Goal: Contribute content: Contribute content

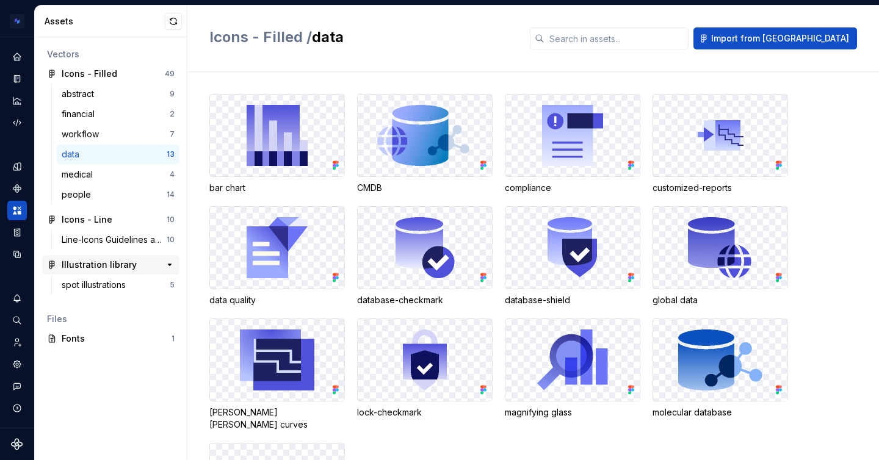
click at [97, 263] on div "Illustration library" at bounding box center [99, 265] width 75 height 12
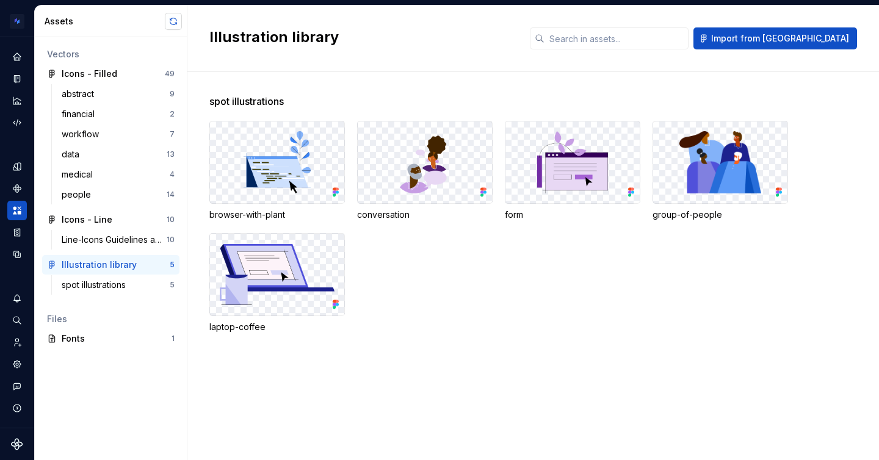
click at [171, 28] on button "button" at bounding box center [173, 21] width 17 height 17
click at [18, 251] on icon "Data sources" at bounding box center [17, 254] width 11 height 11
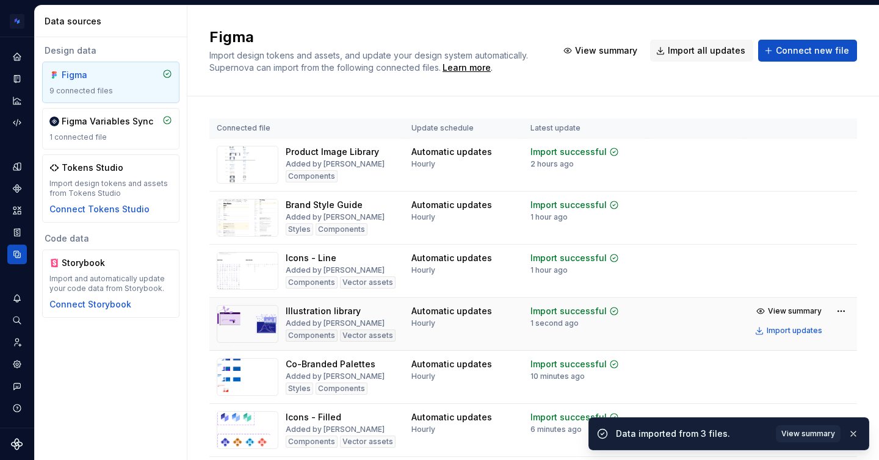
scroll to position [202, 0]
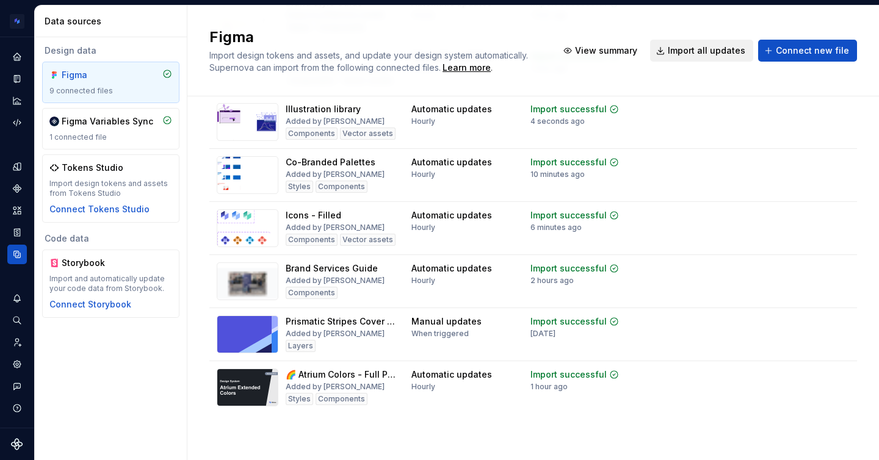
click at [696, 49] on span "Import all updates" at bounding box center [705, 51] width 77 height 12
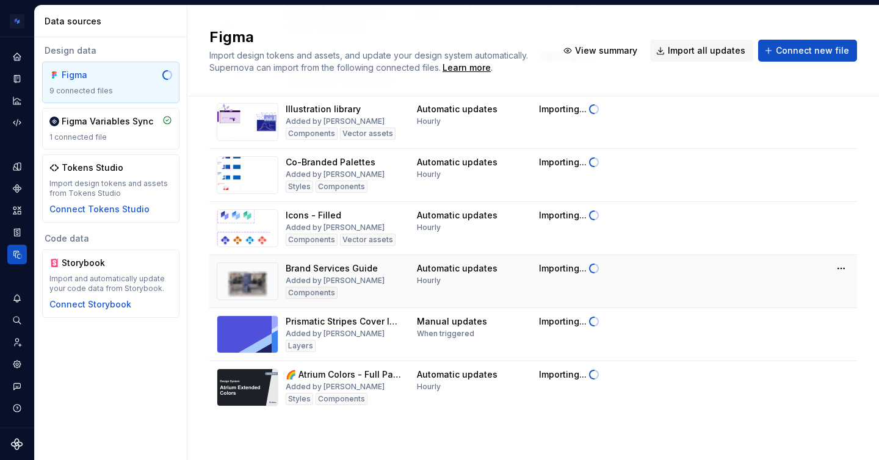
scroll to position [0, 0]
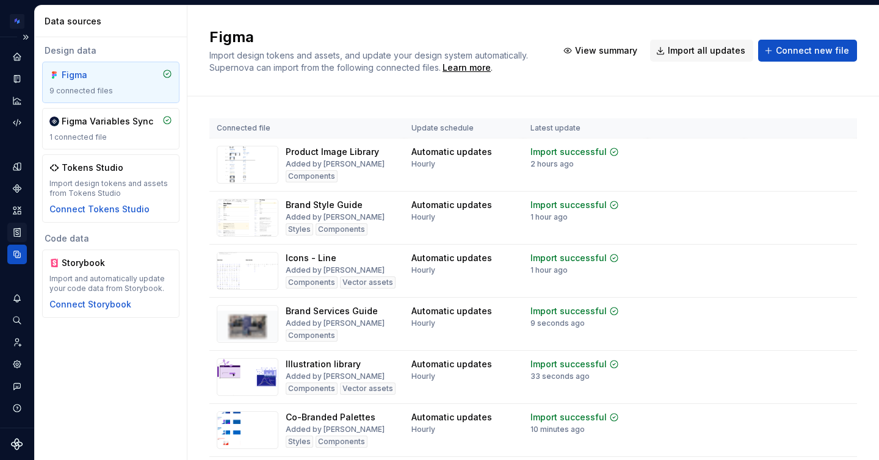
click at [15, 230] on icon "Storybook stories" at bounding box center [17, 232] width 6 height 8
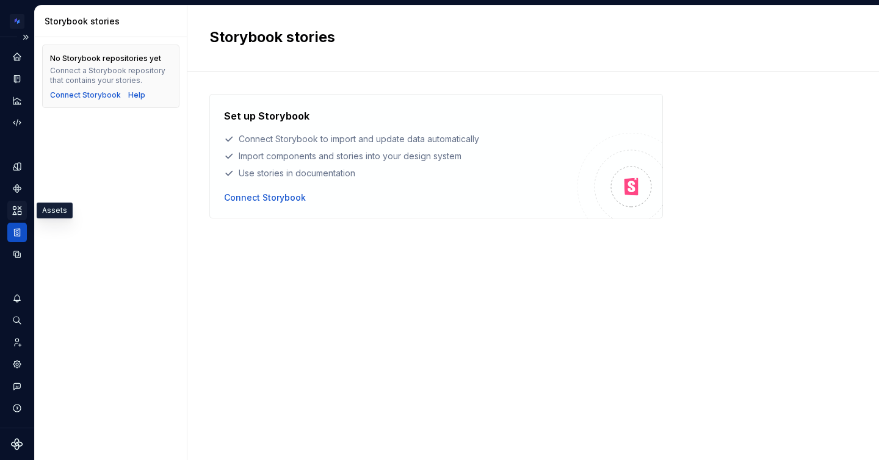
click at [15, 213] on icon "Assets" at bounding box center [17, 210] width 9 height 8
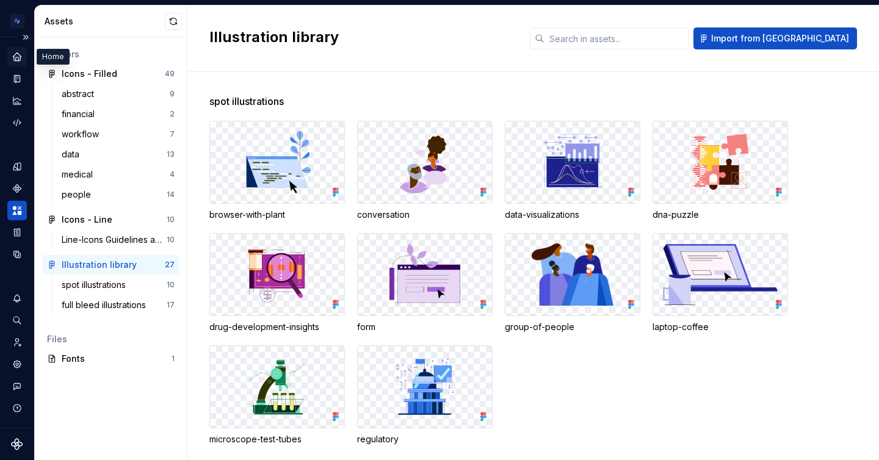
click at [15, 56] on icon "Home" at bounding box center [17, 56] width 8 height 8
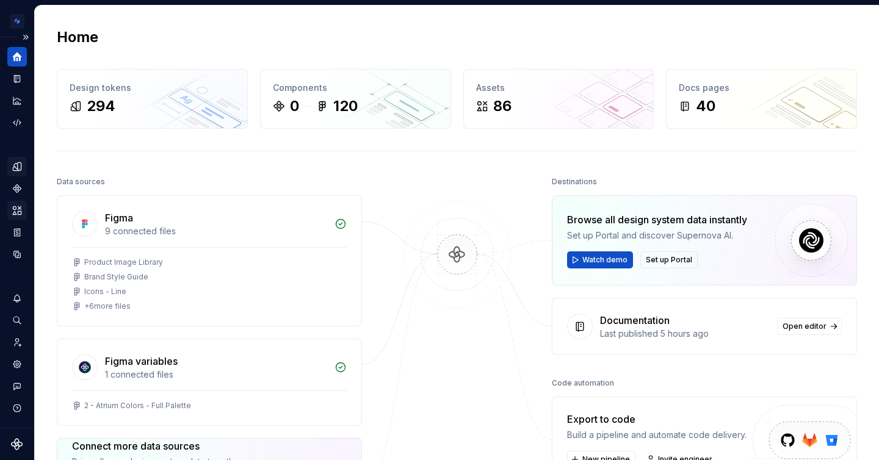
click at [13, 162] on icon "Design tokens" at bounding box center [17, 166] width 11 height 11
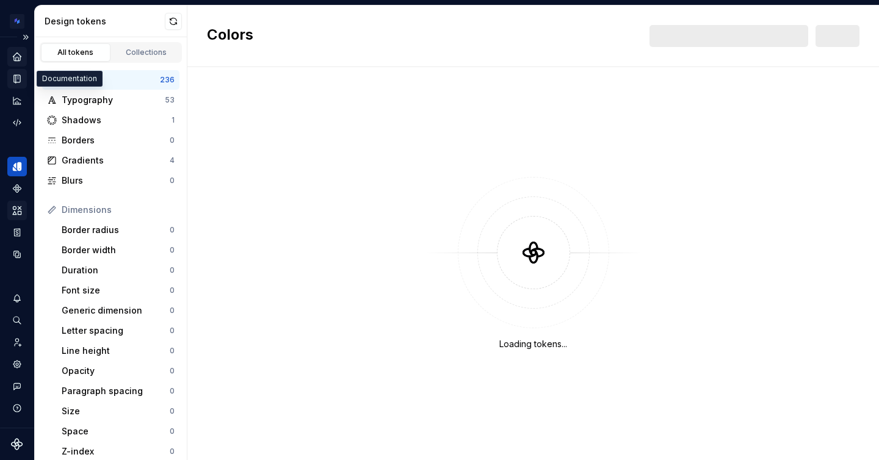
click at [16, 76] on icon "Documentation" at bounding box center [18, 79] width 5 height 7
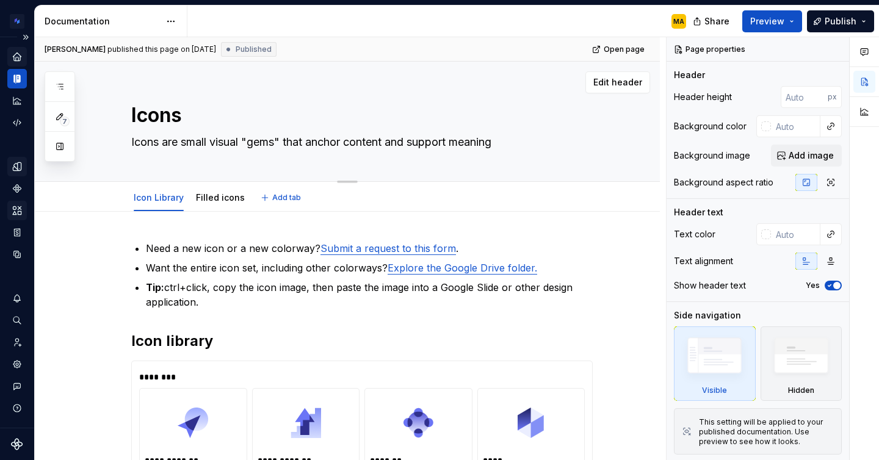
click at [292, 135] on textarea "Icons are small visual "gems" that anchor content and support meaning" at bounding box center [359, 142] width 461 height 20
type textarea "*"
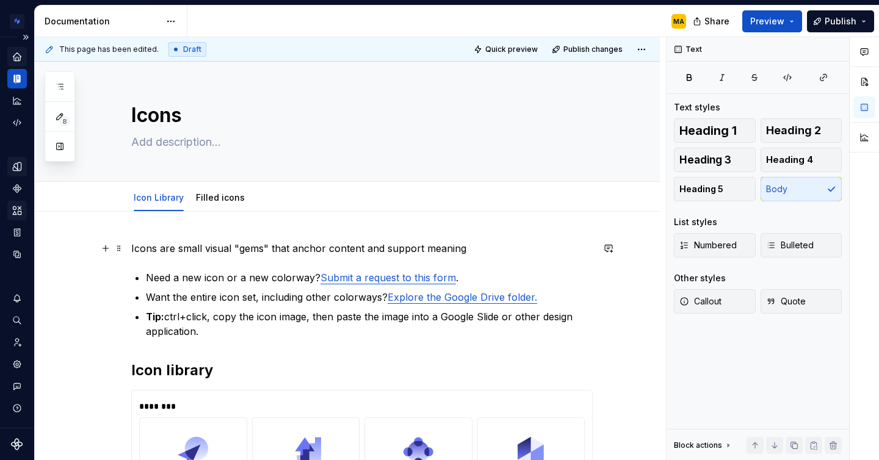
click at [162, 244] on p "Icons are small visual "gems" that anchor content and support meaning" at bounding box center [361, 248] width 461 height 15
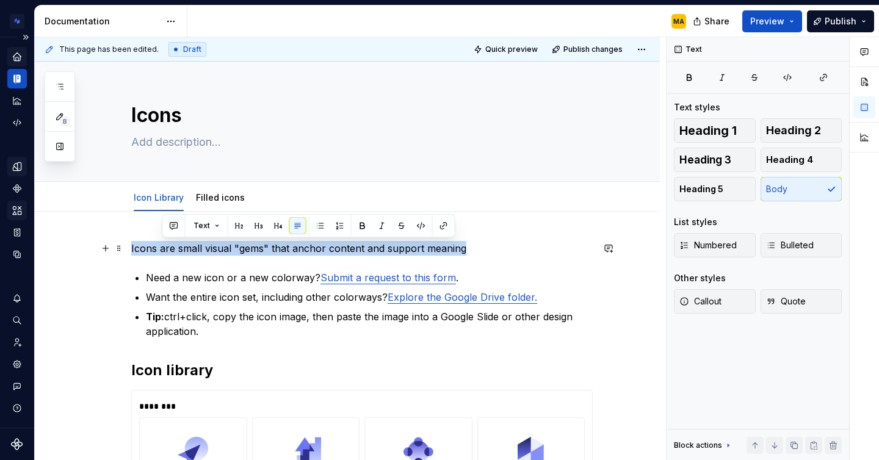
click at [162, 244] on p "Icons are small visual "gems" that anchor content and support meaning" at bounding box center [361, 248] width 461 height 15
click at [702, 302] on span "Callout" at bounding box center [700, 301] width 42 height 12
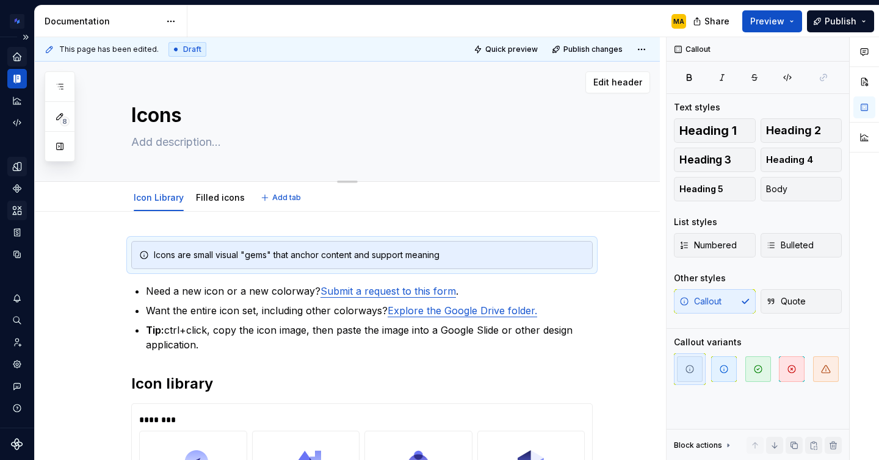
click at [292, 135] on textarea at bounding box center [359, 142] width 461 height 20
click at [93, 122] on div "Icons Edit header" at bounding box center [347, 122] width 625 height 120
click at [620, 78] on span "Edit header" at bounding box center [617, 82] width 49 height 12
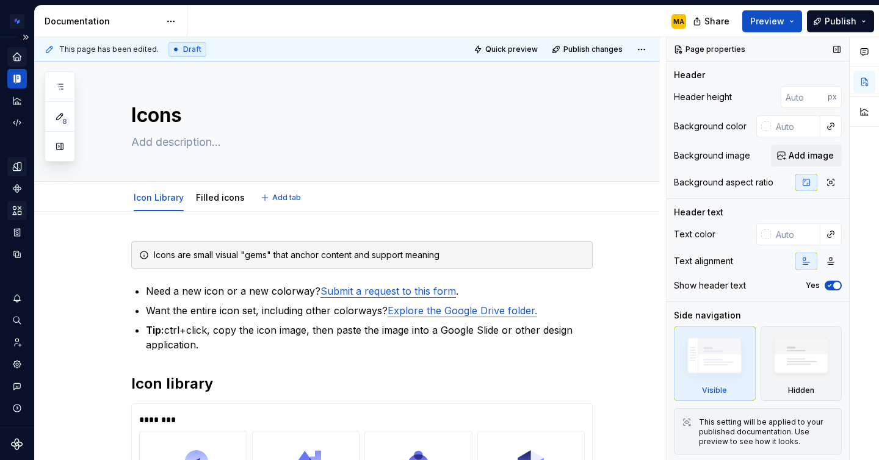
type textarea "*"
click at [787, 232] on input "text" at bounding box center [795, 234] width 49 height 22
type input "ffffff"
type textarea "*"
type input "#FFFFFF"
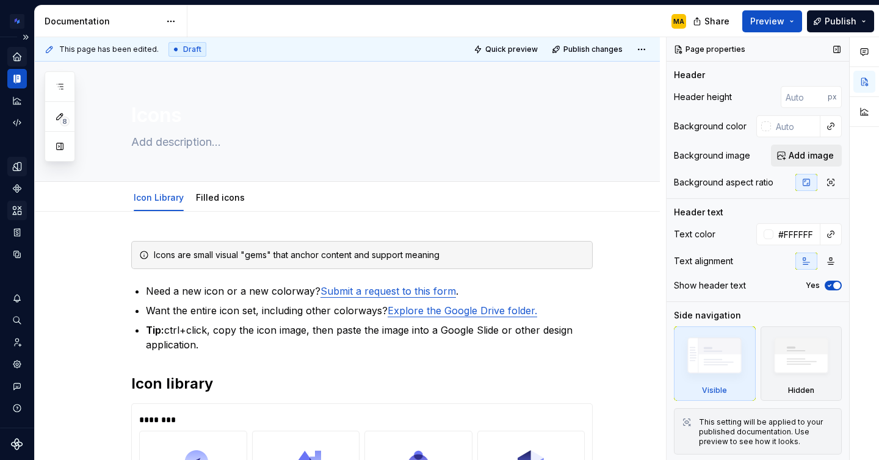
click at [793, 160] on span "Add image" at bounding box center [810, 155] width 45 height 12
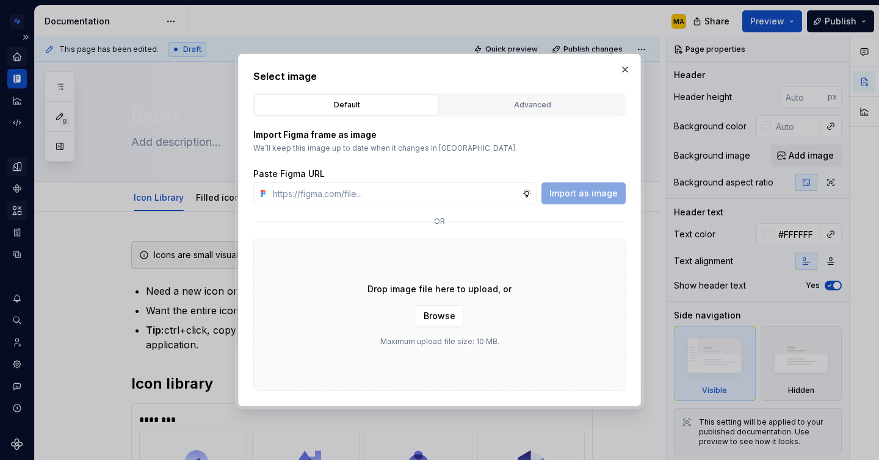
click at [520, 93] on div "Default Advanced" at bounding box center [439, 104] width 372 height 23
click at [509, 102] on div "Advanced" at bounding box center [532, 105] width 176 height 12
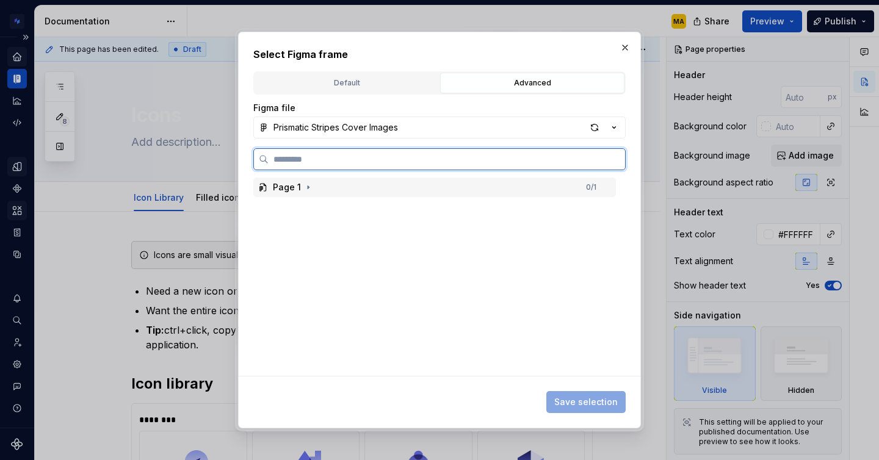
click at [285, 182] on div "Page 1" at bounding box center [287, 187] width 28 height 12
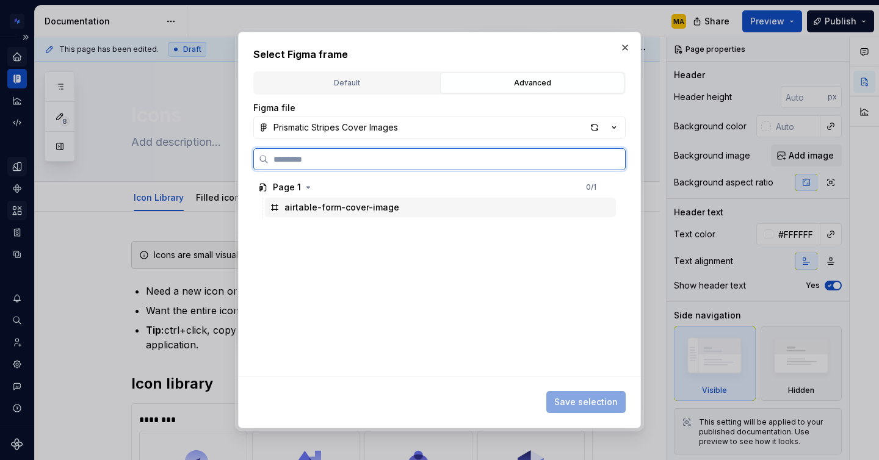
click at [302, 211] on div "airtable-form-cover-image" at bounding box center [341, 207] width 115 height 12
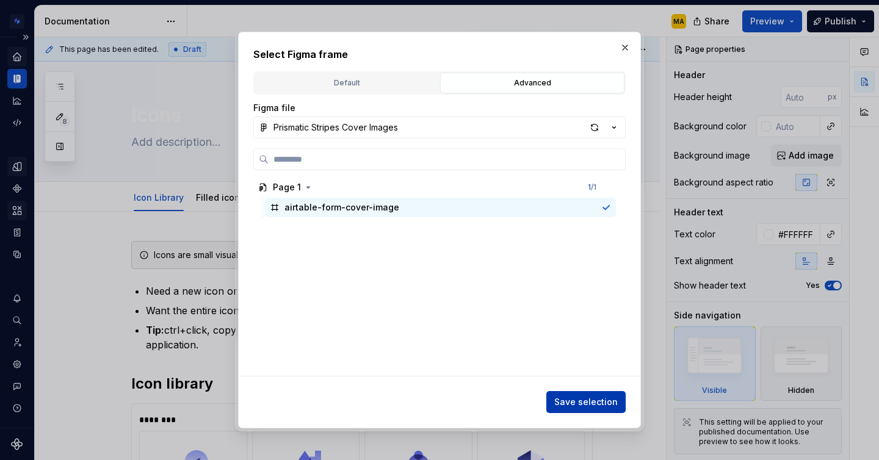
click at [576, 404] on span "Save selection" at bounding box center [585, 402] width 63 height 12
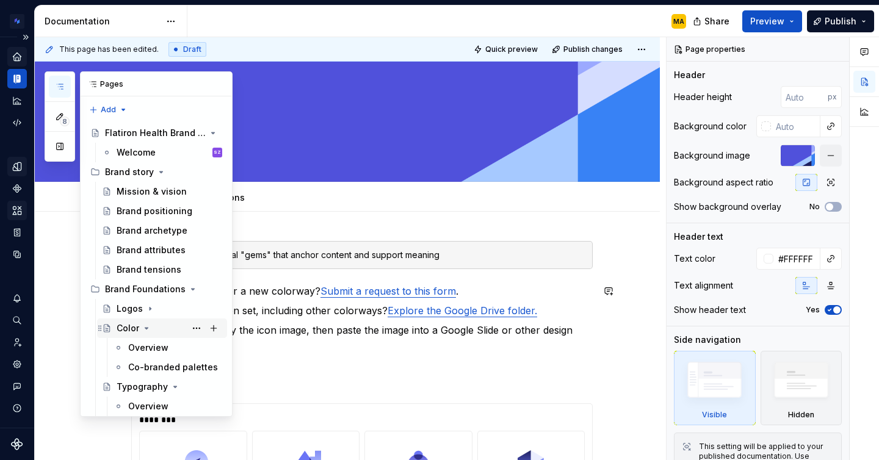
click at [138, 329] on div "Color" at bounding box center [128, 328] width 23 height 12
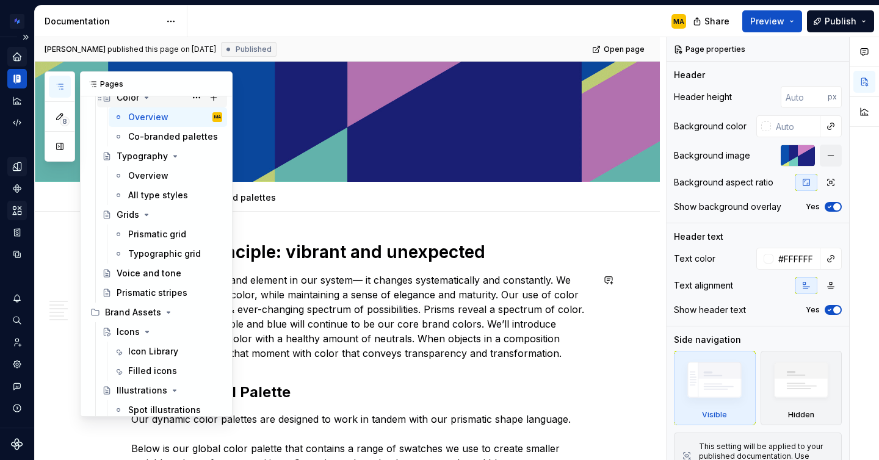
scroll to position [303, 0]
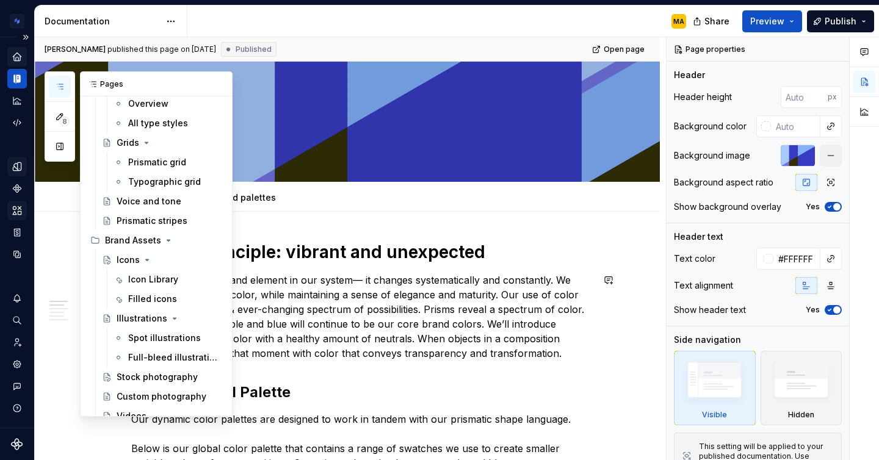
click at [141, 332] on div "Spot illustrations" at bounding box center [164, 338] width 73 height 12
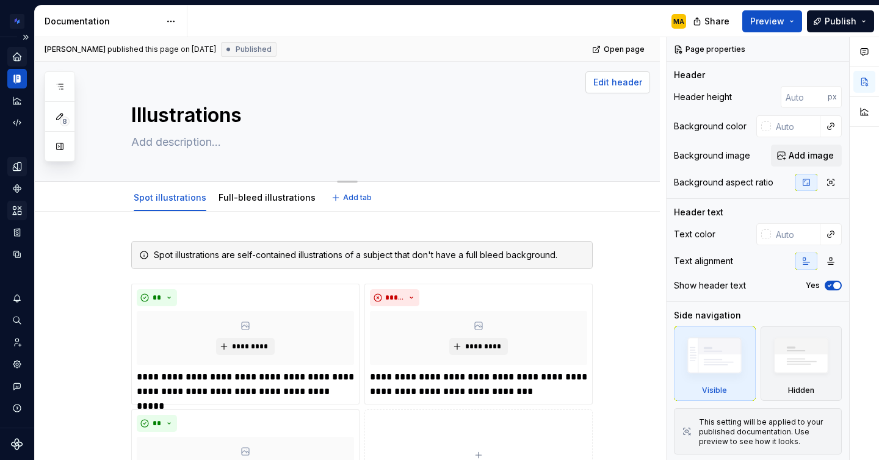
click at [618, 88] on span "Edit header" at bounding box center [617, 82] width 49 height 12
click at [798, 155] on span "Add image" at bounding box center [810, 155] width 45 height 12
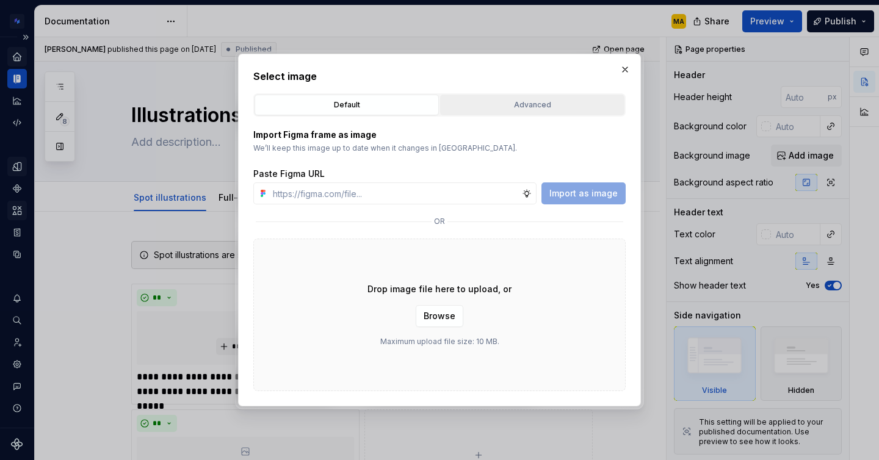
click at [455, 106] on div "Advanced" at bounding box center [532, 105] width 176 height 12
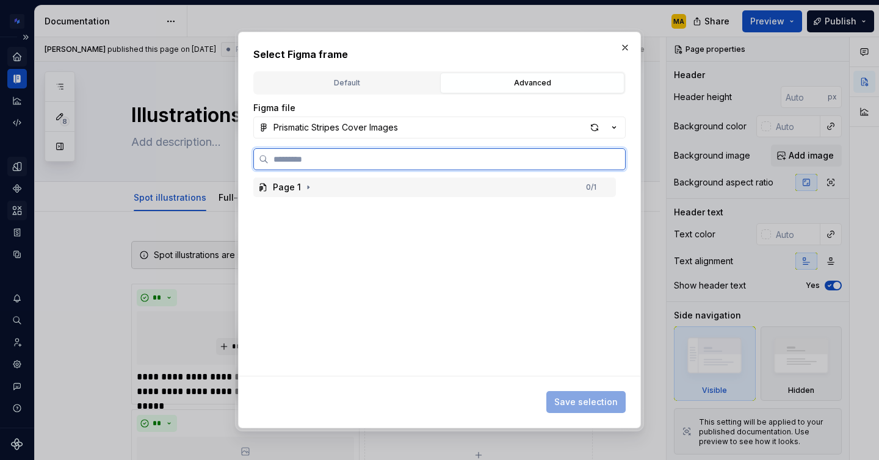
click at [290, 196] on div "Page 1 0 / 1" at bounding box center [434, 188] width 362 height 20
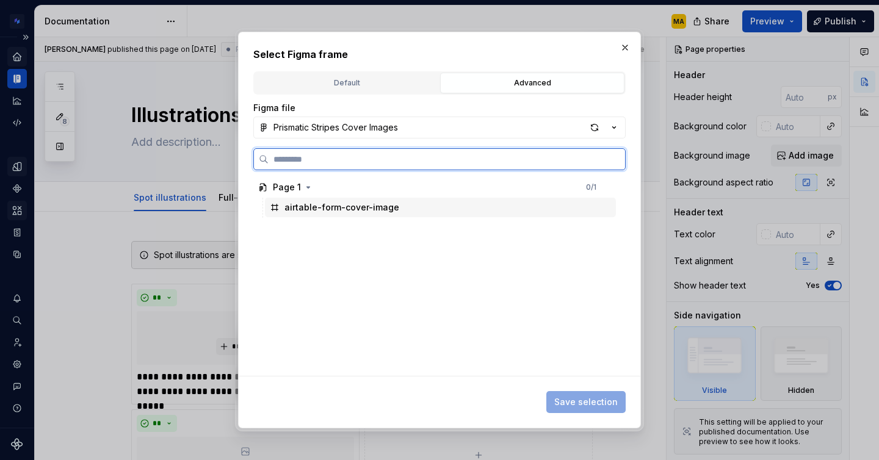
click at [301, 214] on div "airtable-form-cover-image" at bounding box center [440, 208] width 351 height 20
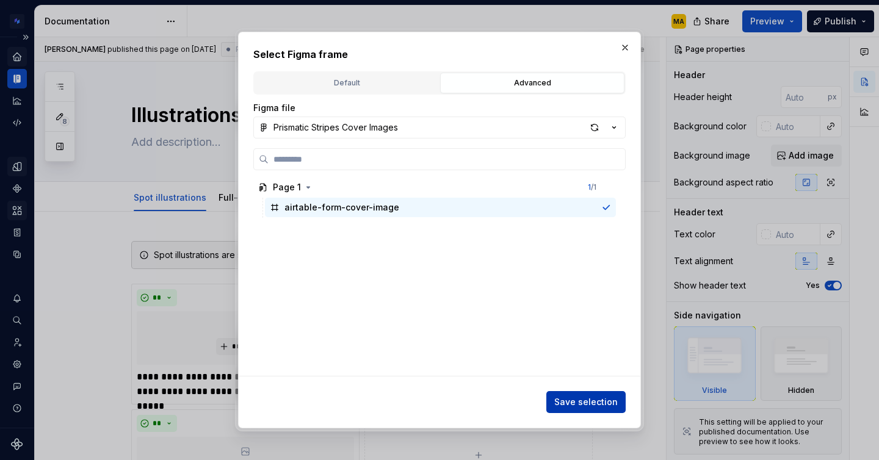
click at [580, 398] on span "Save selection" at bounding box center [585, 402] width 63 height 12
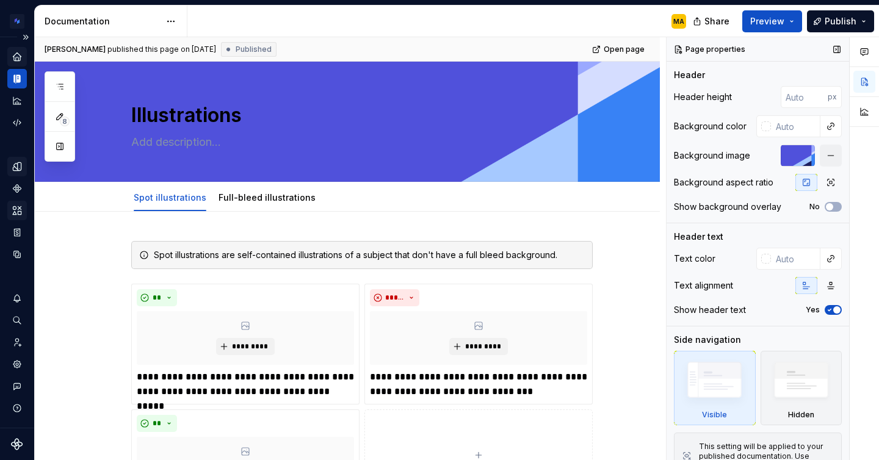
type textarea "*"
click at [783, 259] on input "text" at bounding box center [795, 259] width 49 height 22
type input "ffffff"
type textarea "*"
type input "#FFFFFF"
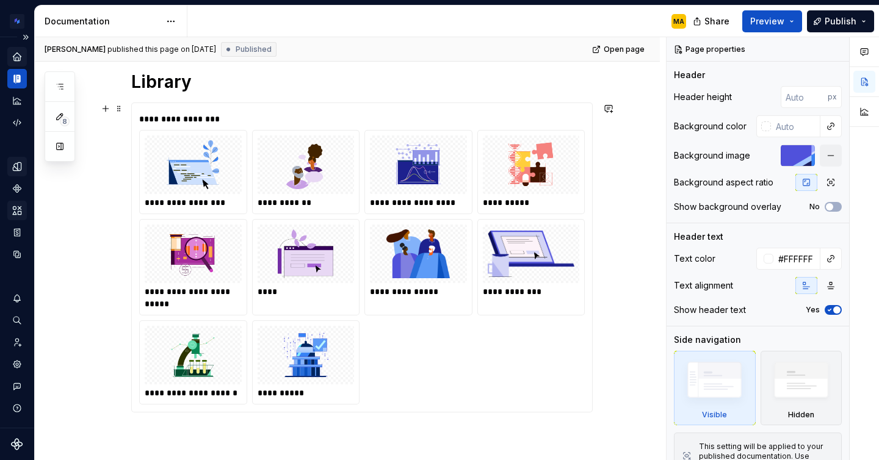
scroll to position [472, 0]
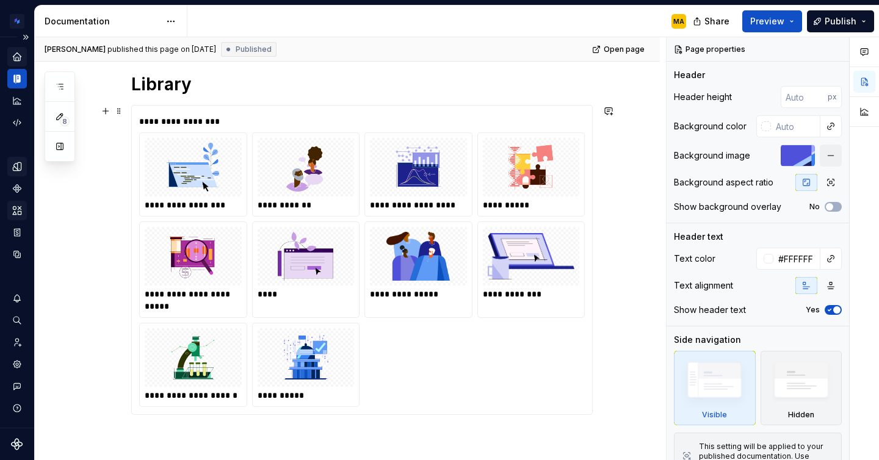
click at [329, 215] on div "**********" at bounding box center [306, 174] width 107 height 83
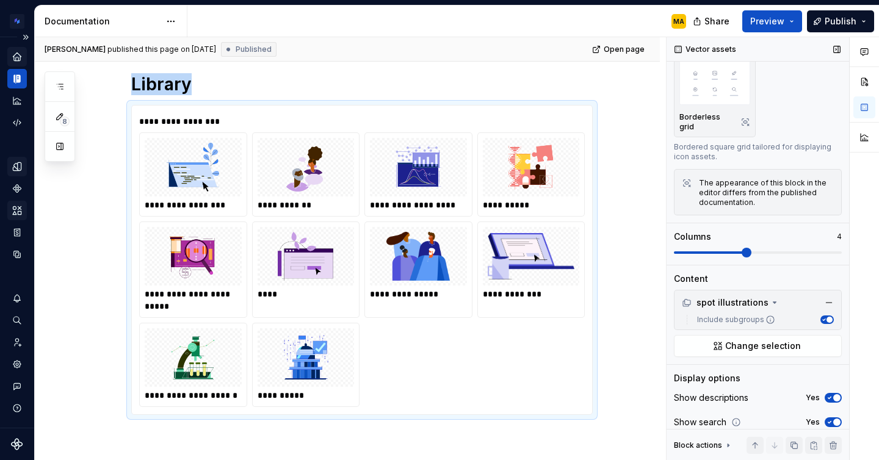
type textarea "*"
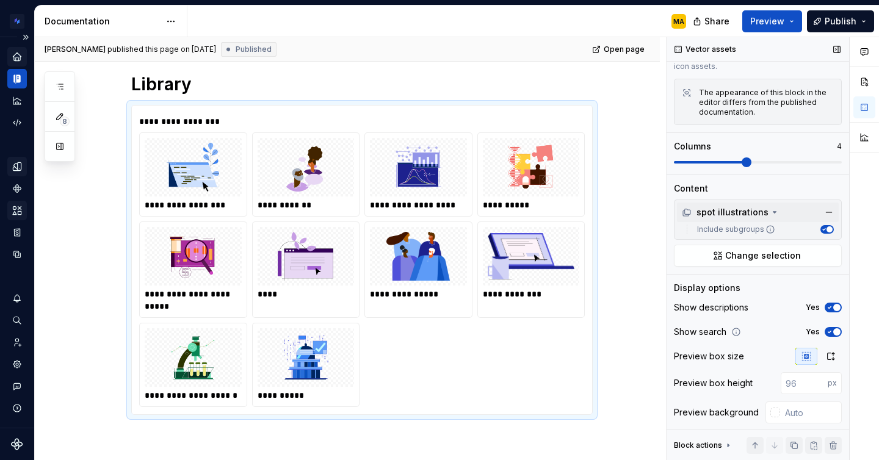
click at [718, 206] on div "spot illustrations" at bounding box center [724, 212] width 87 height 12
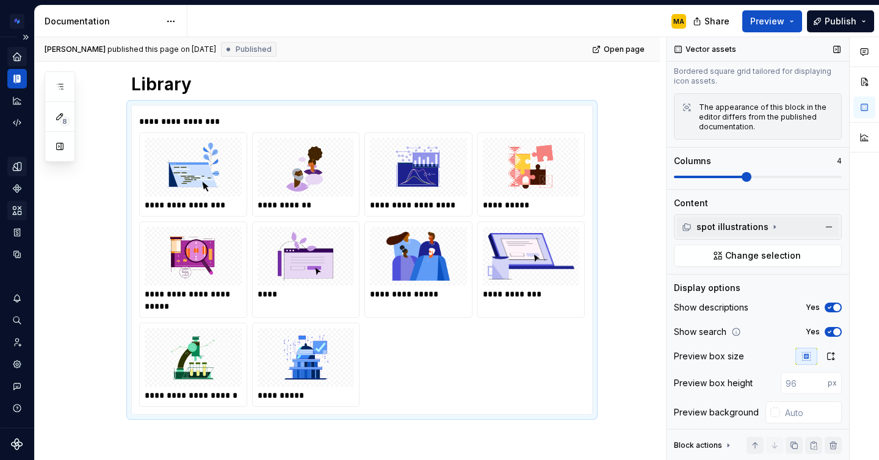
click at [713, 221] on div "spot illustrations" at bounding box center [724, 227] width 87 height 12
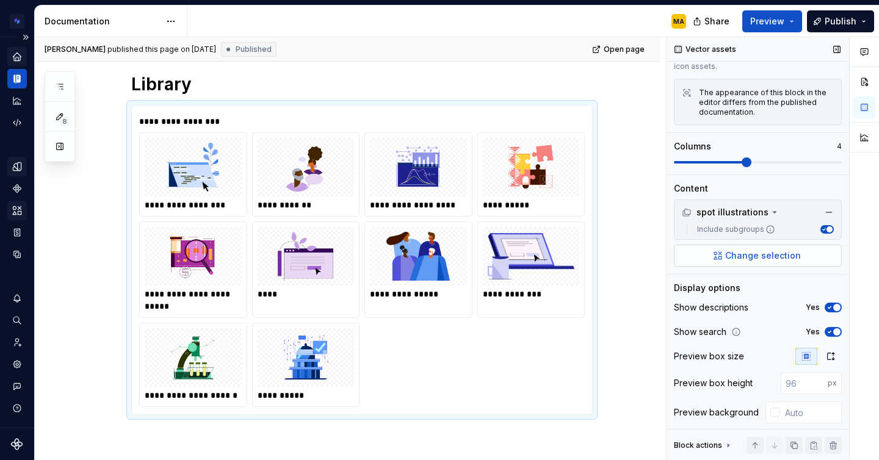
click at [715, 245] on button "Change selection" at bounding box center [758, 256] width 168 height 22
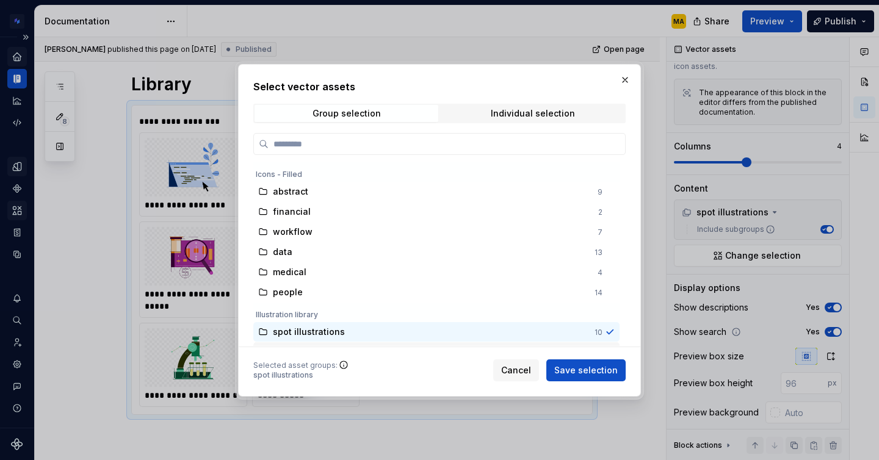
scroll to position [55, 0]
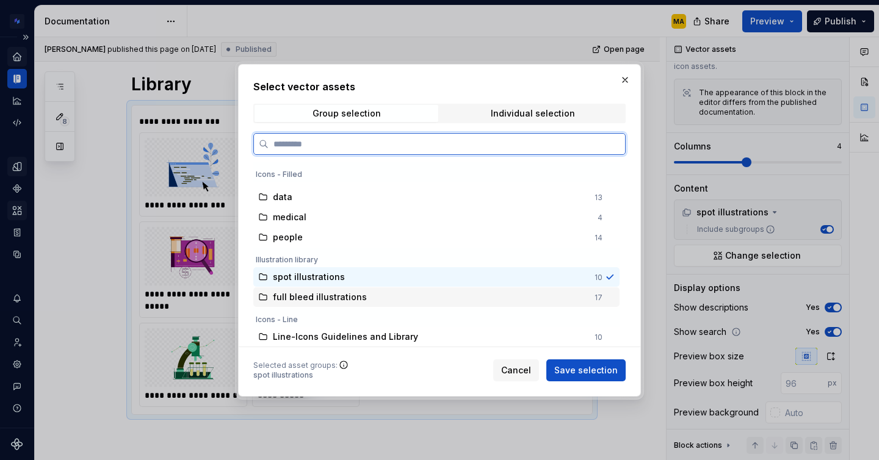
click at [292, 295] on span "full bleed illustrations" at bounding box center [320, 297] width 94 height 12
click at [293, 277] on span "spot illustrations" at bounding box center [309, 277] width 72 height 12
click at [285, 299] on span "full bleed illustrations" at bounding box center [320, 297] width 94 height 12
click at [295, 276] on span "spot illustrations" at bounding box center [309, 277] width 72 height 12
click at [290, 290] on div "full bleed illustrations 17" at bounding box center [436, 297] width 366 height 20
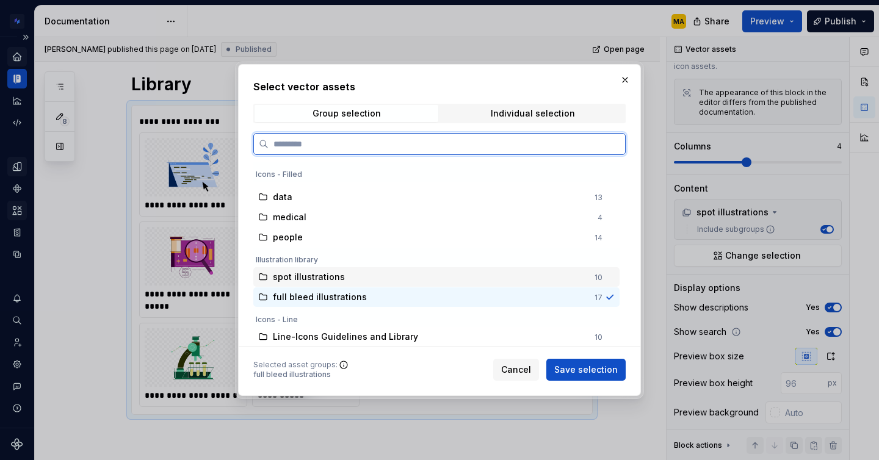
click at [292, 275] on span "spot illustrations" at bounding box center [309, 277] width 72 height 12
click at [289, 295] on span "full bleed illustrations" at bounding box center [320, 297] width 94 height 12
click at [291, 279] on span "spot illustrations" at bounding box center [309, 277] width 72 height 12
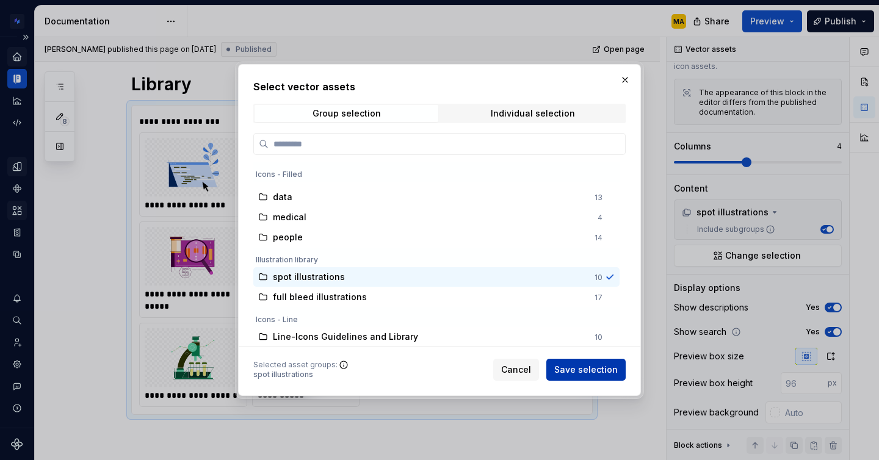
click at [590, 372] on span "Save selection" at bounding box center [585, 370] width 63 height 12
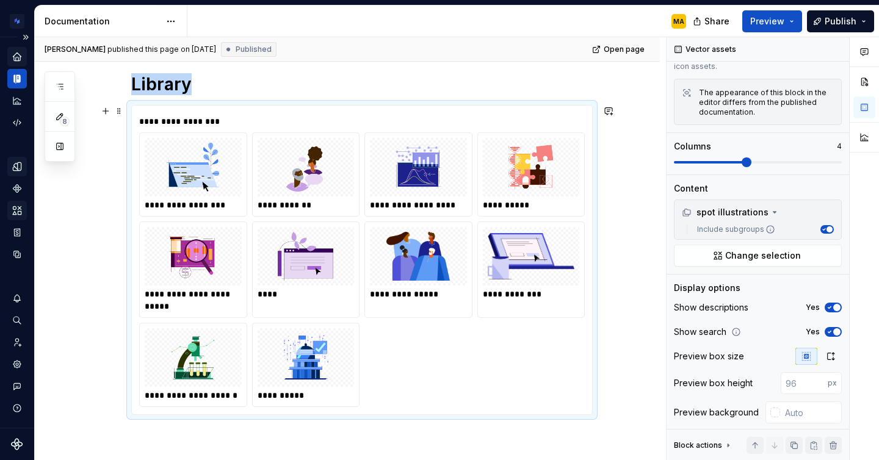
click at [633, 356] on div "**********" at bounding box center [347, 153] width 625 height 827
click at [620, 390] on div "**********" at bounding box center [347, 153] width 625 height 827
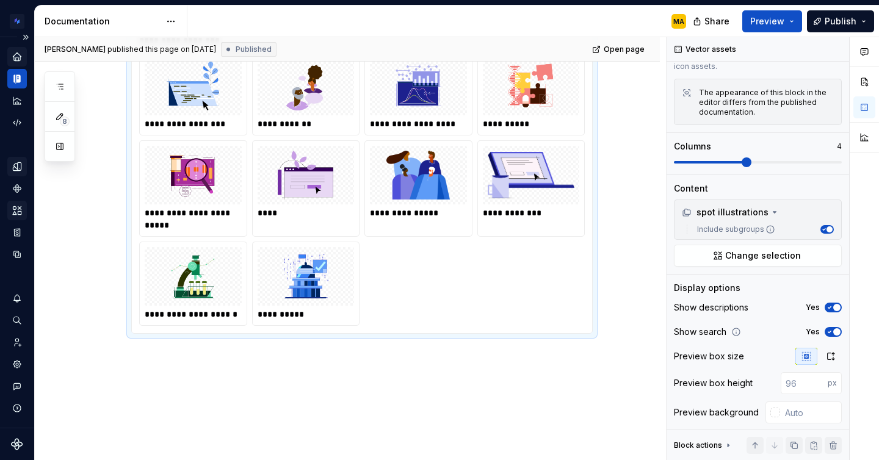
scroll to position [552, 0]
click at [625, 412] on div "**********" at bounding box center [347, 73] width 625 height 827
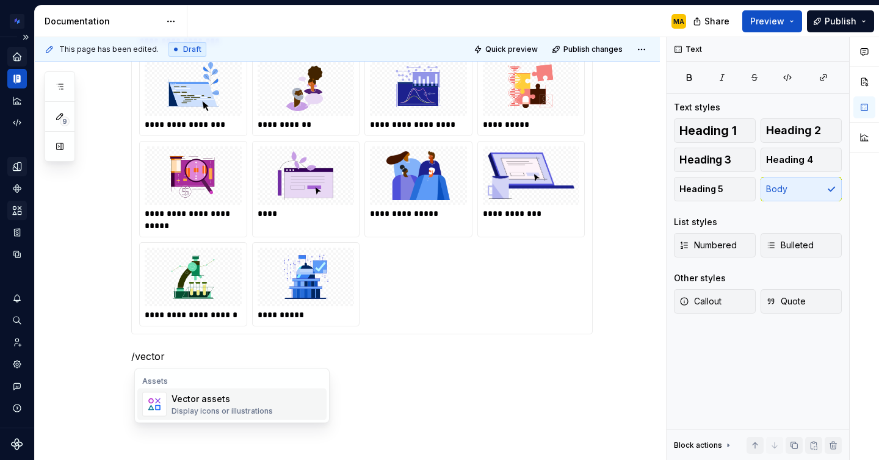
click at [256, 409] on div "Display icons or illustrations" at bounding box center [221, 411] width 101 height 10
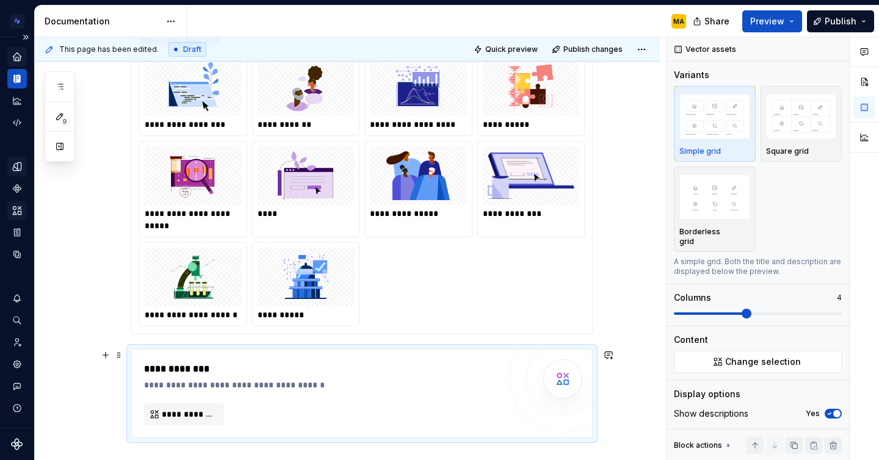
click at [184, 400] on div "**********" at bounding box center [321, 393] width 355 height 63
click at [163, 412] on button "**********" at bounding box center [184, 414] width 80 height 22
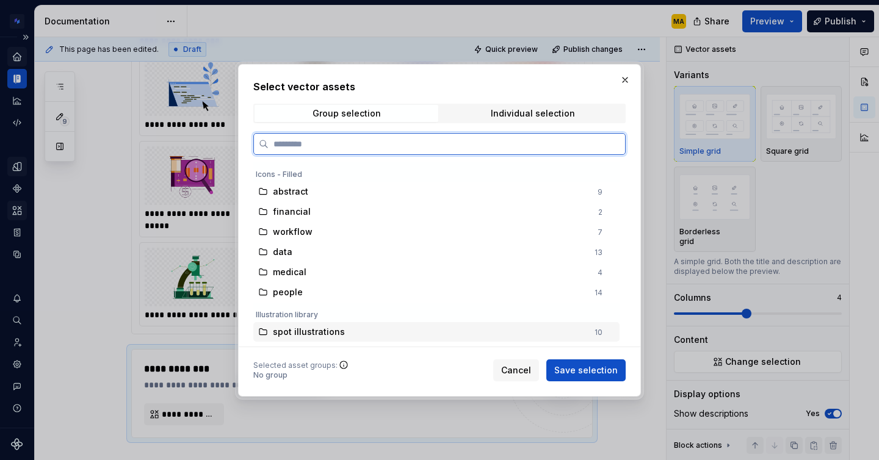
click at [325, 328] on span "spot illustrations" at bounding box center [309, 332] width 72 height 12
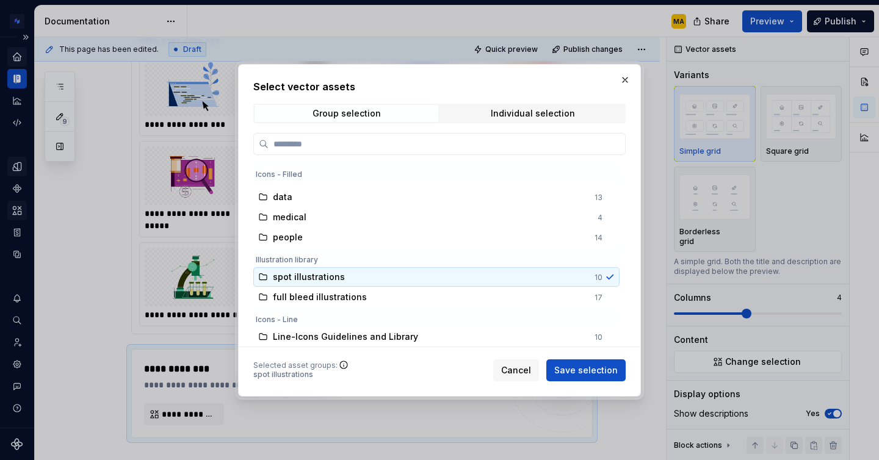
click at [318, 307] on div "Icons - Line" at bounding box center [436, 317] width 366 height 20
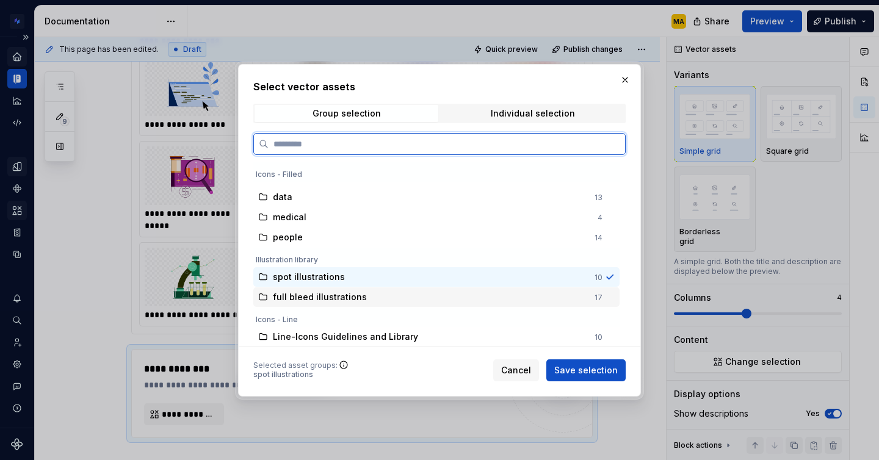
click at [313, 301] on span "full bleed illustrations" at bounding box center [320, 297] width 94 height 12
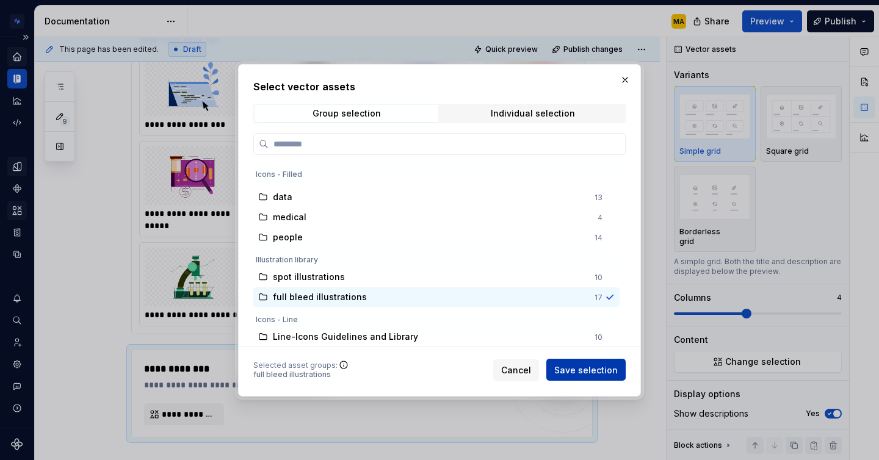
click at [592, 370] on span "Save selection" at bounding box center [585, 370] width 63 height 12
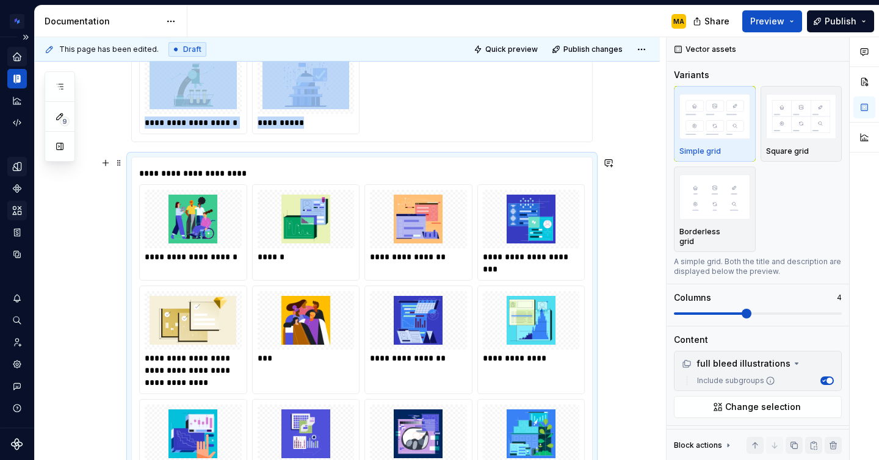
scroll to position [692, 0]
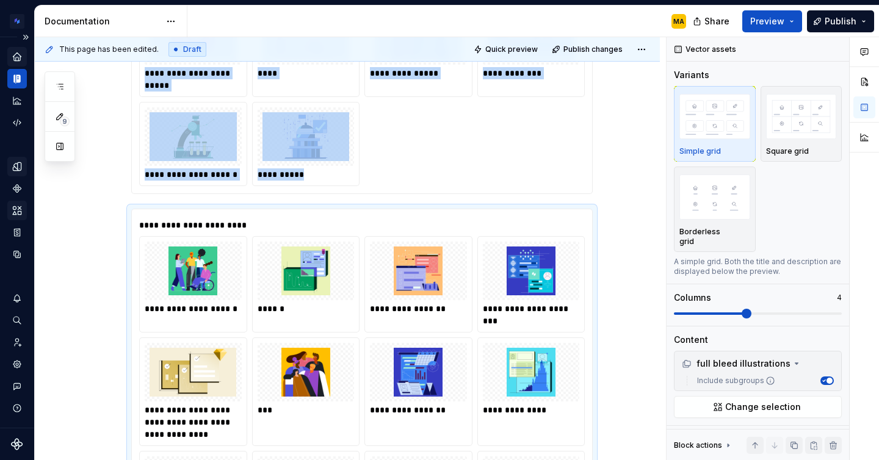
click at [98, 183] on div "**********" at bounding box center [347, 202] width 625 height 1367
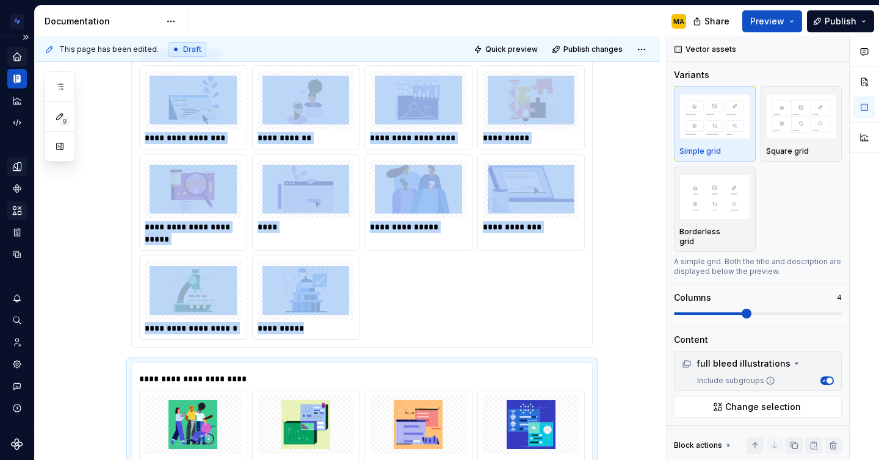
scroll to position [458, 0]
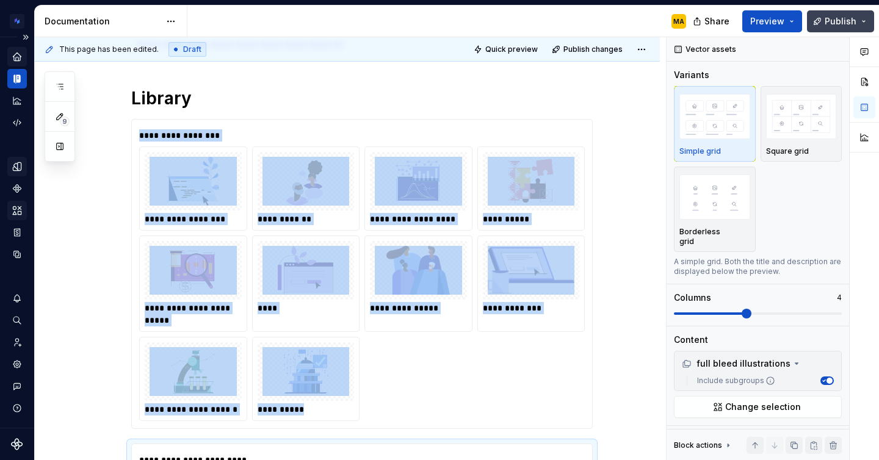
click at [838, 29] on button "Publish" at bounding box center [840, 21] width 67 height 22
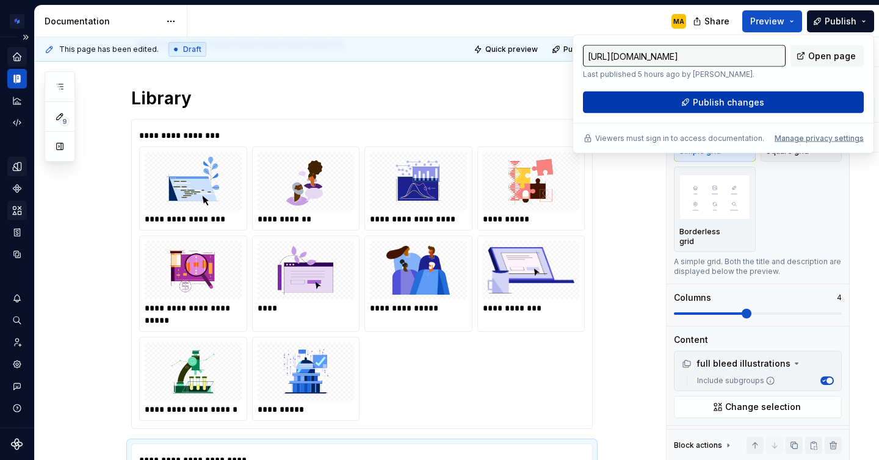
click at [725, 103] on span "Publish changes" at bounding box center [727, 102] width 71 height 12
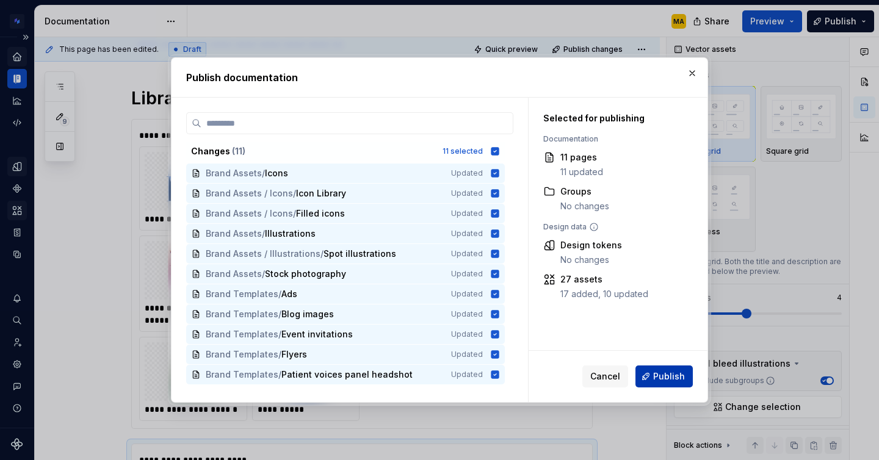
click at [660, 368] on button "Publish" at bounding box center [663, 376] width 57 height 22
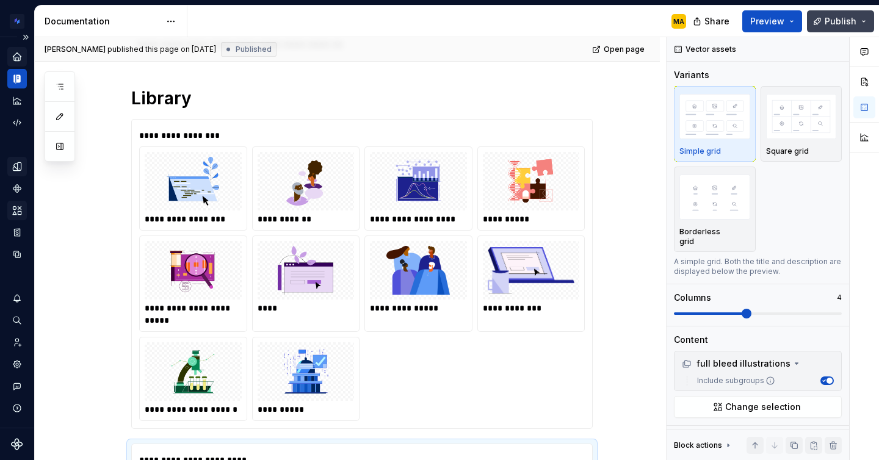
click at [846, 20] on span "Publish" at bounding box center [840, 21] width 32 height 12
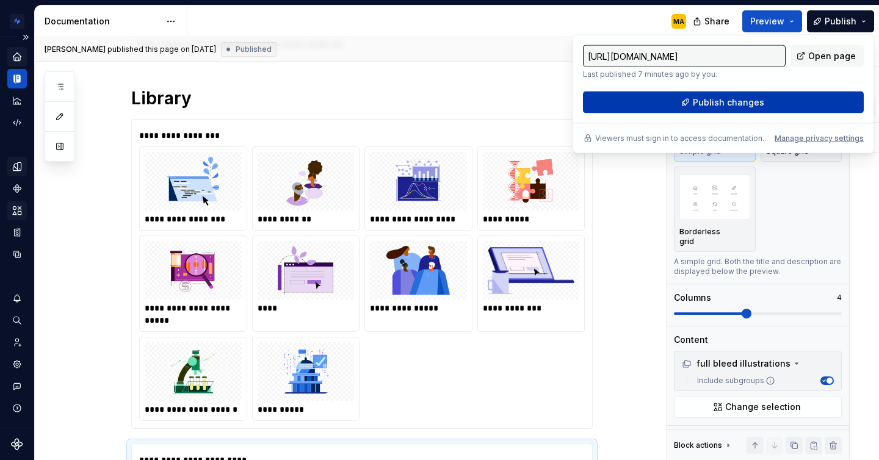
click at [739, 108] on button "Publish changes" at bounding box center [723, 103] width 281 height 22
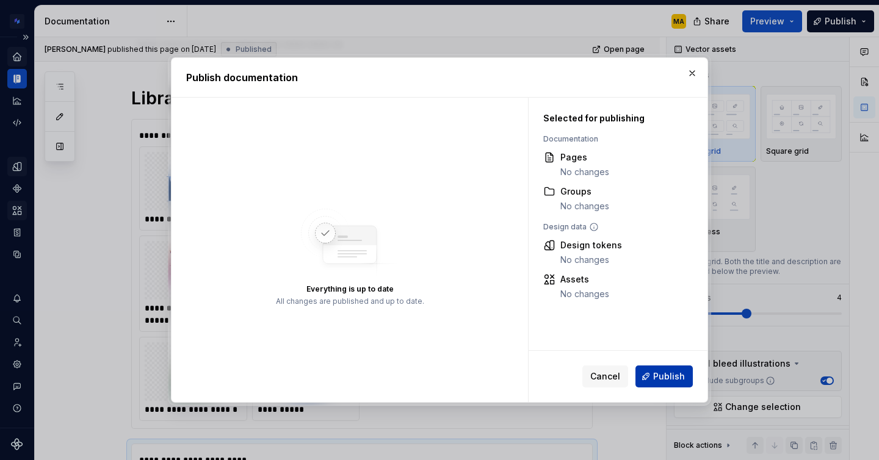
click at [658, 379] on span "Publish" at bounding box center [669, 376] width 32 height 12
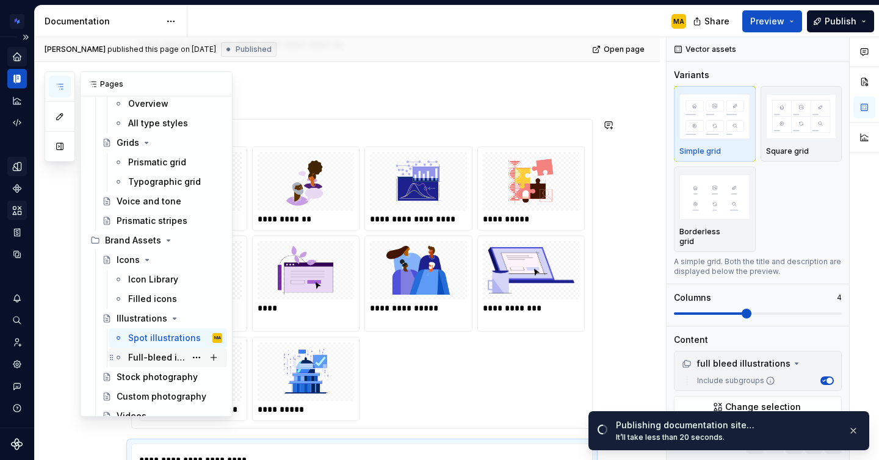
click at [148, 355] on div "Full-bleed illustrations" at bounding box center [156, 357] width 57 height 12
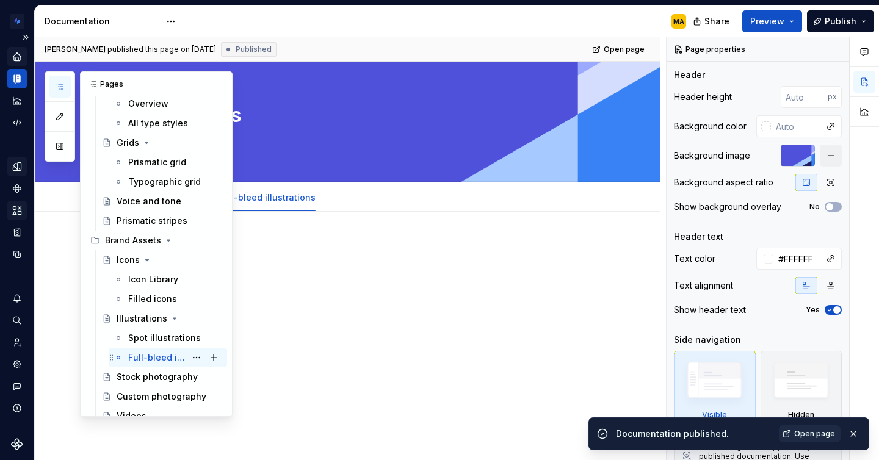
click at [148, 355] on div "Full-bleed illustrations" at bounding box center [156, 357] width 57 height 12
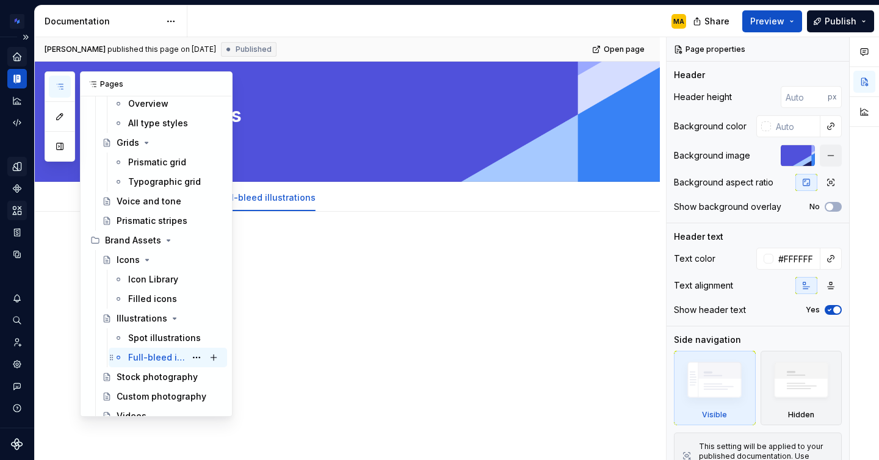
click at [153, 355] on div "Full-bleed illustrations" at bounding box center [156, 357] width 57 height 12
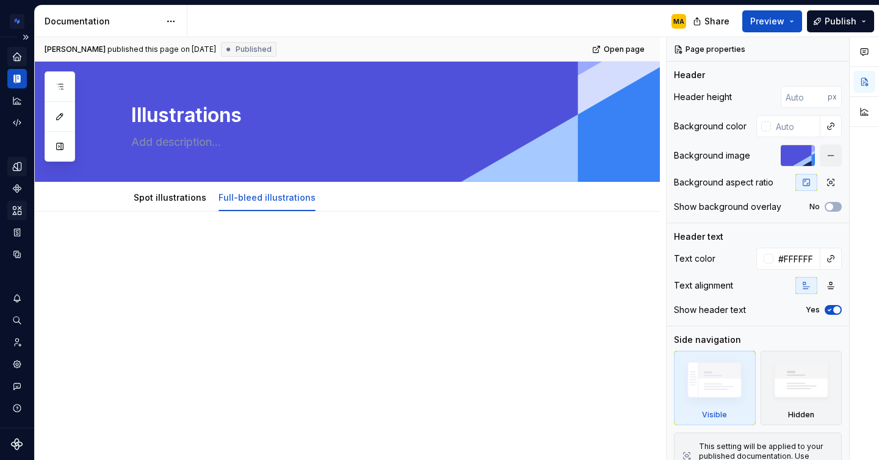
click at [172, 238] on div at bounding box center [347, 326] width 625 height 228
click at [167, 203] on link "Spot illustrations" at bounding box center [170, 197] width 73 height 10
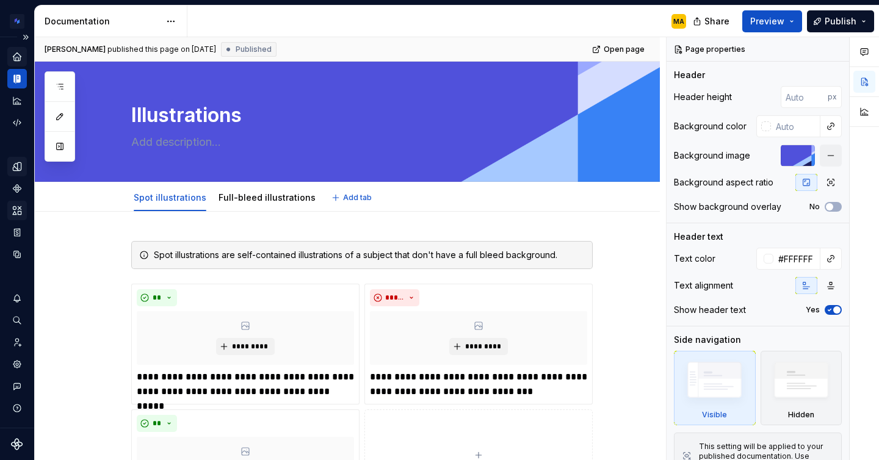
type textarea "*"
click at [489, 254] on div "Spot illustrations are self-contained illustrations of a subject that don't hav…" at bounding box center [369, 255] width 431 height 12
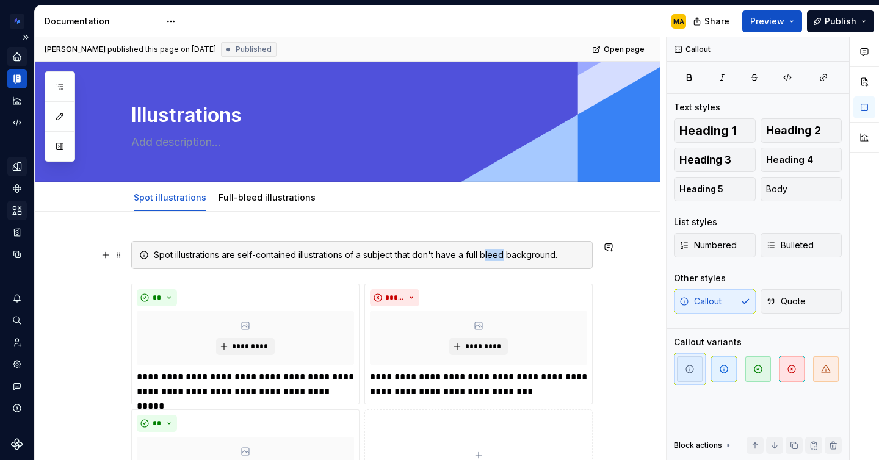
drag, startPoint x: 508, startPoint y: 254, endPoint x: 488, endPoint y: 254, distance: 20.1
click at [488, 254] on div "Spot illustrations are self-contained illustrations of a subject that don't hav…" at bounding box center [369, 255] width 431 height 12
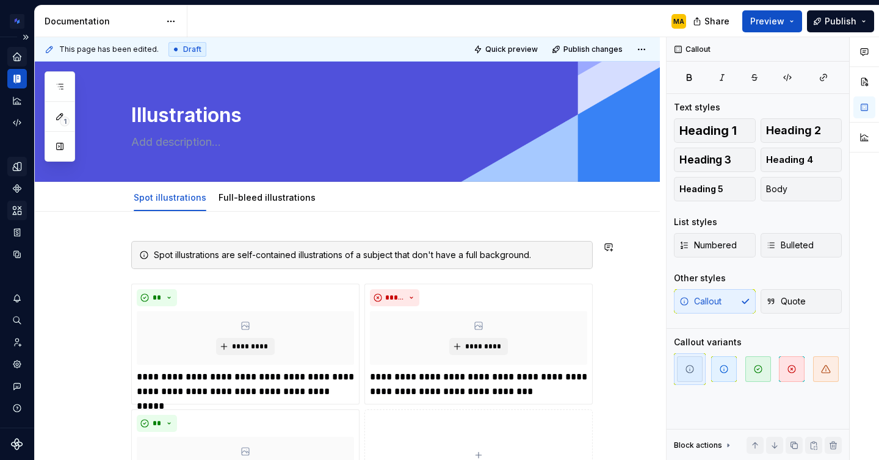
type textarea "*"
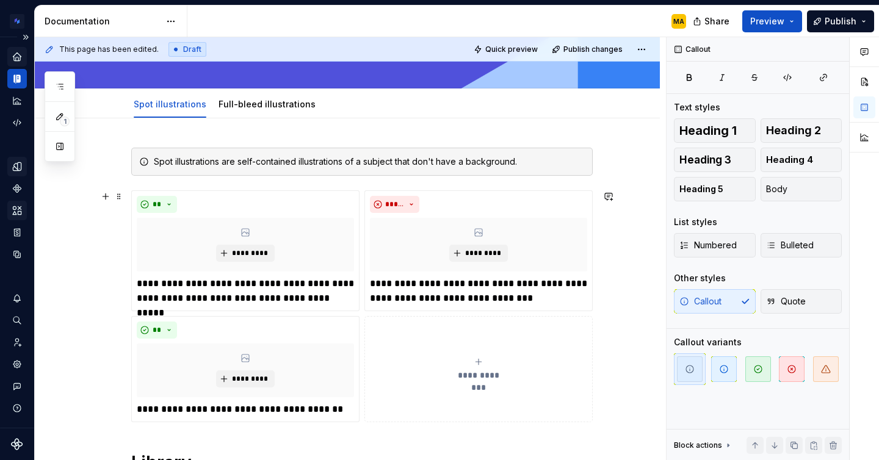
scroll to position [95, 0]
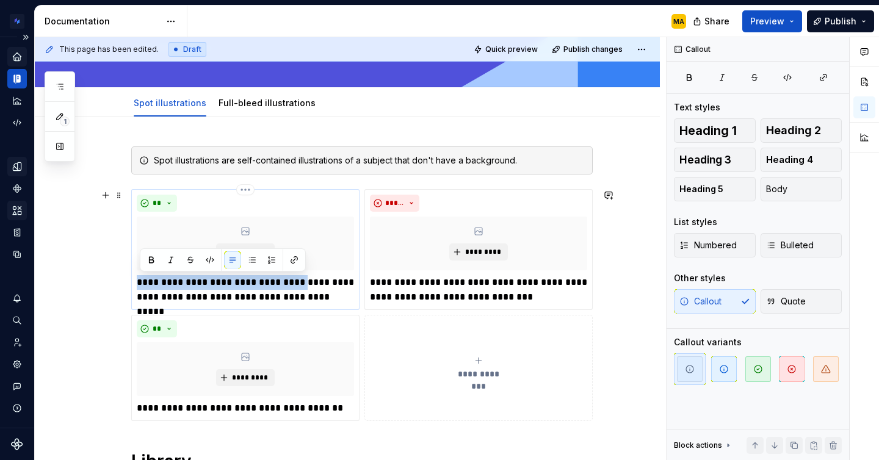
drag, startPoint x: 292, startPoint y: 281, endPoint x: 140, endPoint y: 277, distance: 152.0
click at [140, 277] on p "**********" at bounding box center [245, 289] width 217 height 29
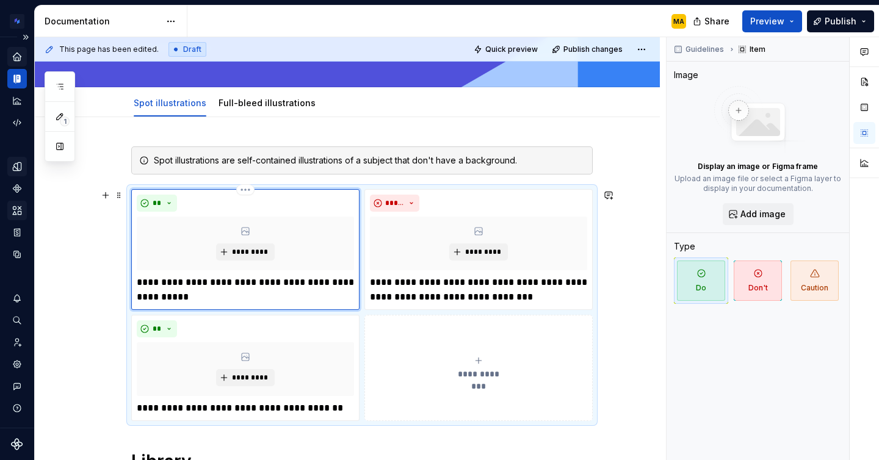
click at [286, 282] on p "**********" at bounding box center [245, 289] width 217 height 29
click at [223, 301] on p "**********" at bounding box center [245, 289] width 217 height 29
click at [224, 409] on p "**********" at bounding box center [245, 408] width 217 height 15
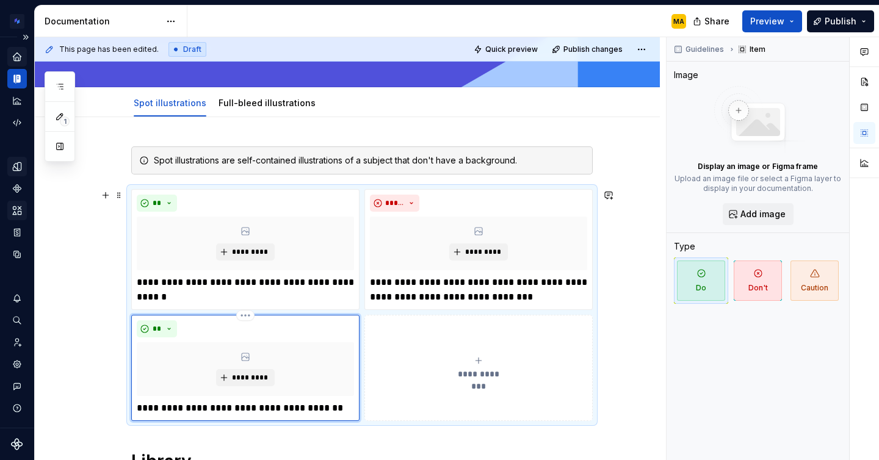
scroll to position [109, 0]
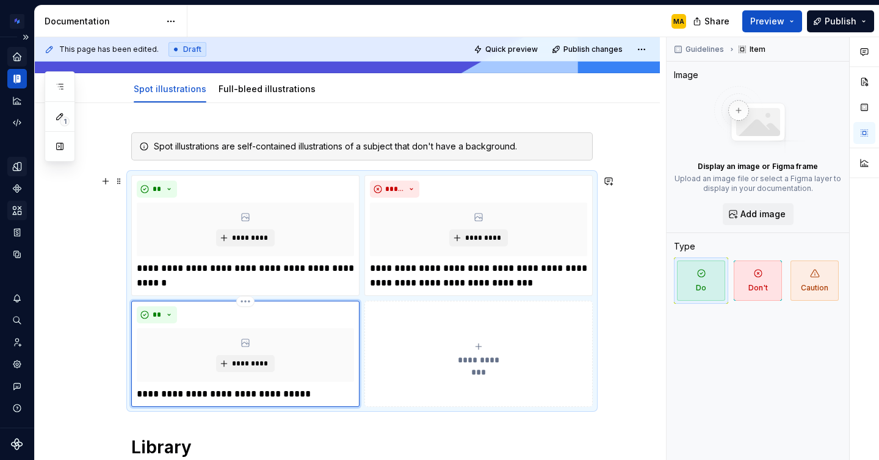
click at [334, 399] on p "**********" at bounding box center [245, 394] width 217 height 15
click at [434, 275] on p "**********" at bounding box center [478, 275] width 217 height 29
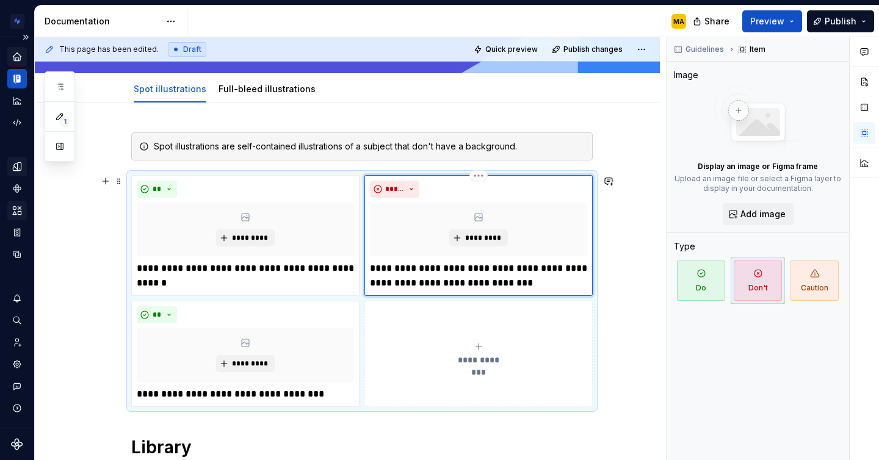
click at [530, 289] on p "**********" at bounding box center [478, 275] width 217 height 29
drag, startPoint x: 525, startPoint y: 285, endPoint x: 459, endPoint y: 286, distance: 65.3
click at [459, 286] on p "**********" at bounding box center [478, 275] width 217 height 29
click at [146, 392] on p "**********" at bounding box center [245, 394] width 217 height 15
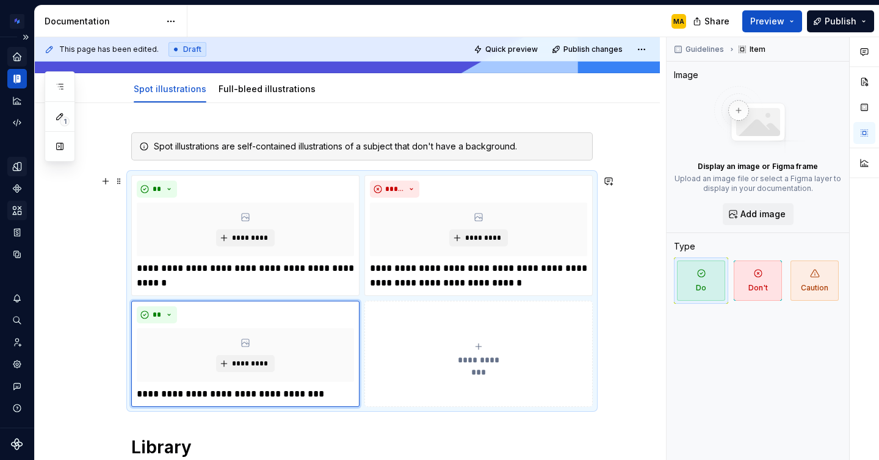
click at [121, 179] on span at bounding box center [119, 181] width 10 height 17
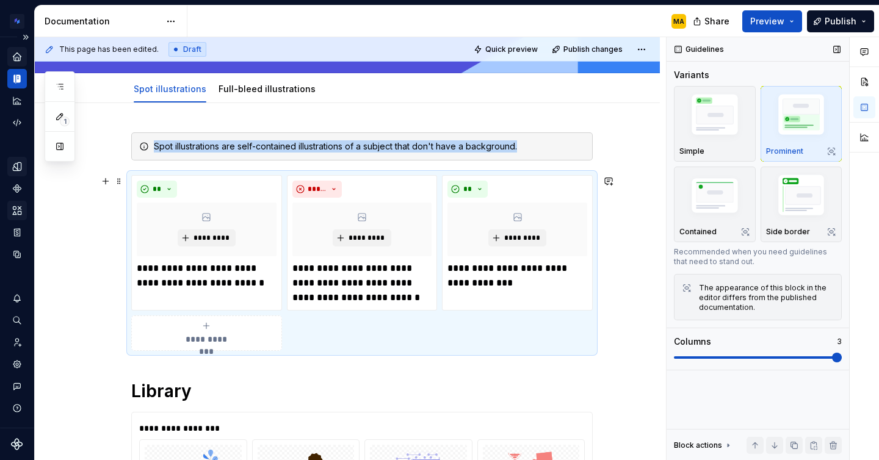
click at [835, 355] on span at bounding box center [837, 358] width 10 height 10
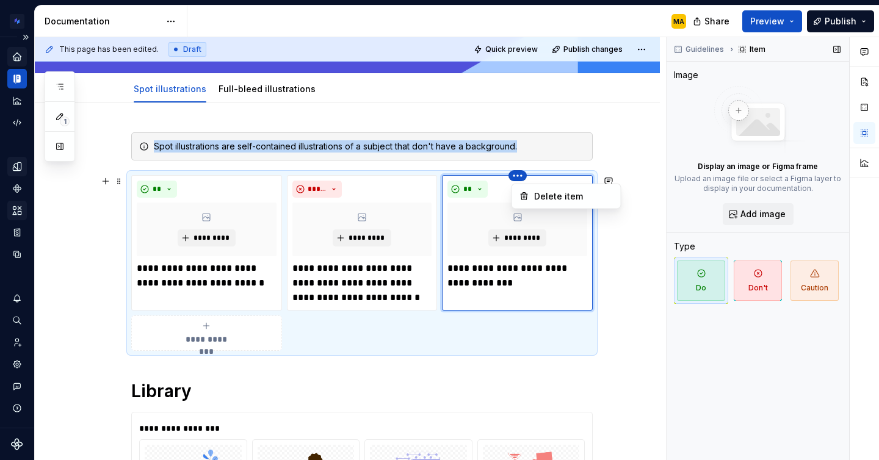
click at [389, 178] on html "Brand Design System MA Design system data Documentation MA Share Preview Publis…" at bounding box center [439, 230] width 879 height 460
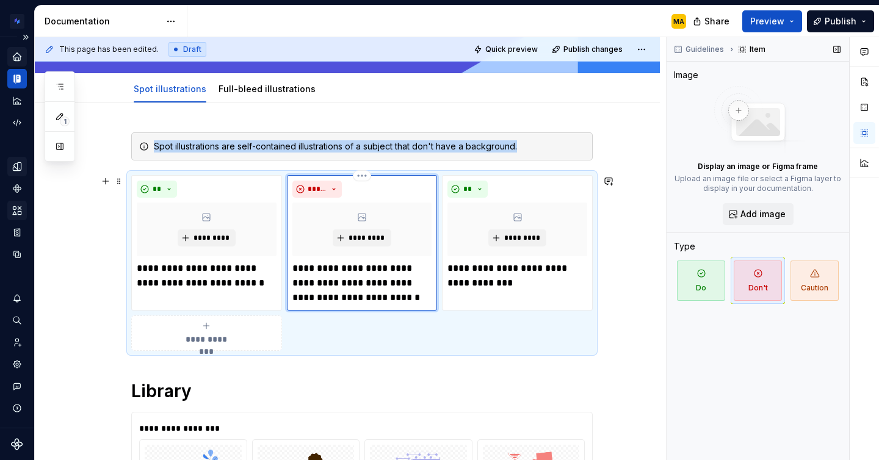
click at [391, 192] on div "*****" at bounding box center [362, 189] width 140 height 17
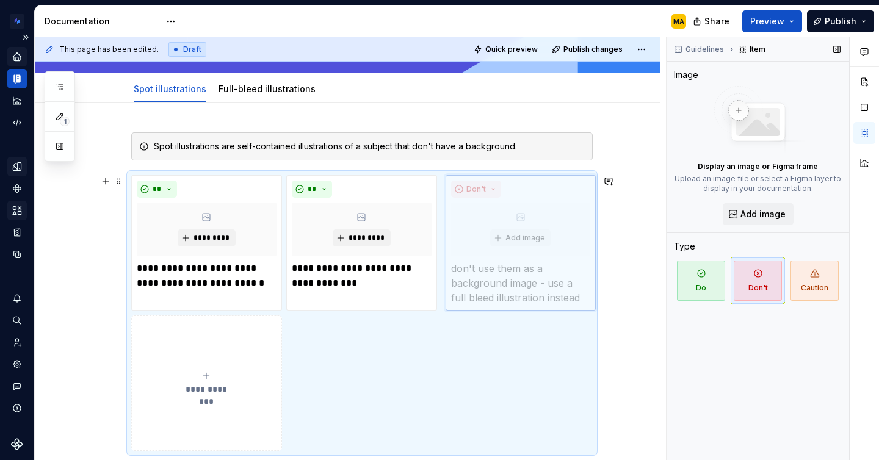
drag, startPoint x: 390, startPoint y: 185, endPoint x: 489, endPoint y: 192, distance: 98.5
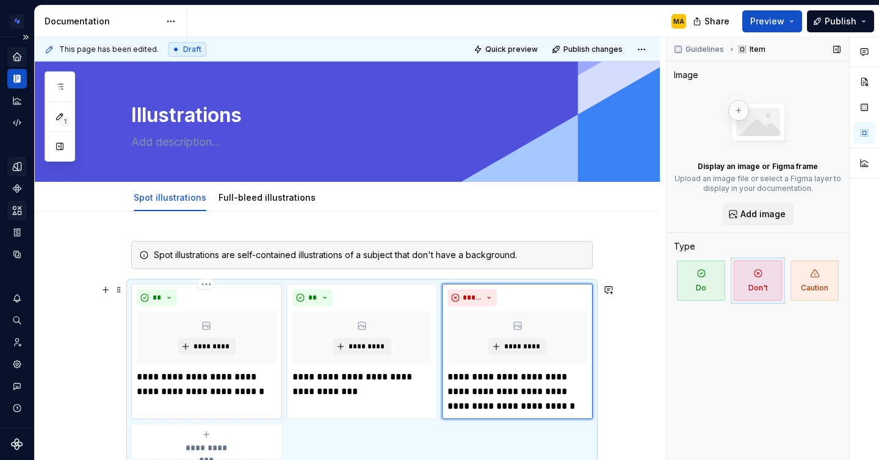
click at [141, 377] on p "**********" at bounding box center [207, 384] width 140 height 29
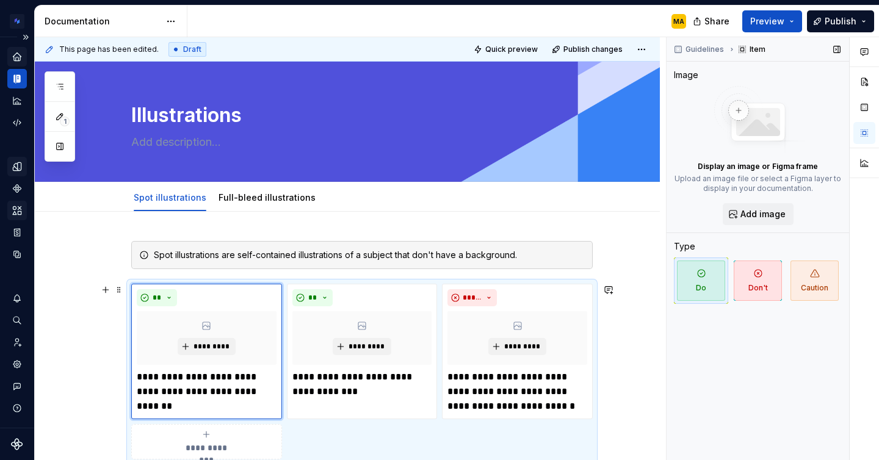
click at [262, 204] on div "Full-bleed illustrations" at bounding box center [266, 197] width 97 height 15
click at [246, 198] on link "Full-bleed illustrations" at bounding box center [266, 197] width 97 height 10
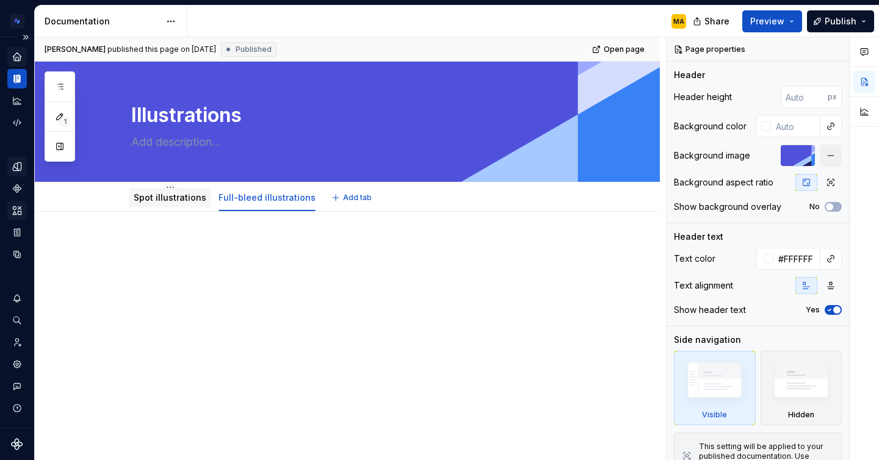
click at [173, 198] on link "Spot illustrations" at bounding box center [170, 197] width 73 height 10
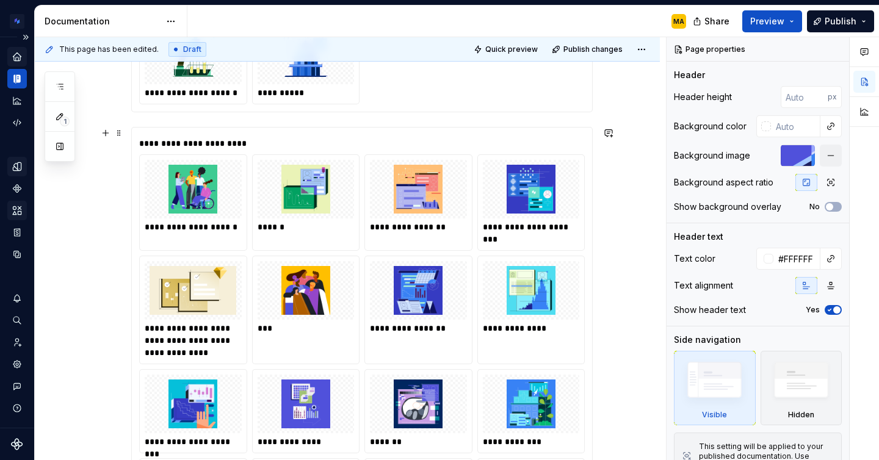
scroll to position [719, 0]
click at [184, 134] on div "**********" at bounding box center [361, 388] width 445 height 509
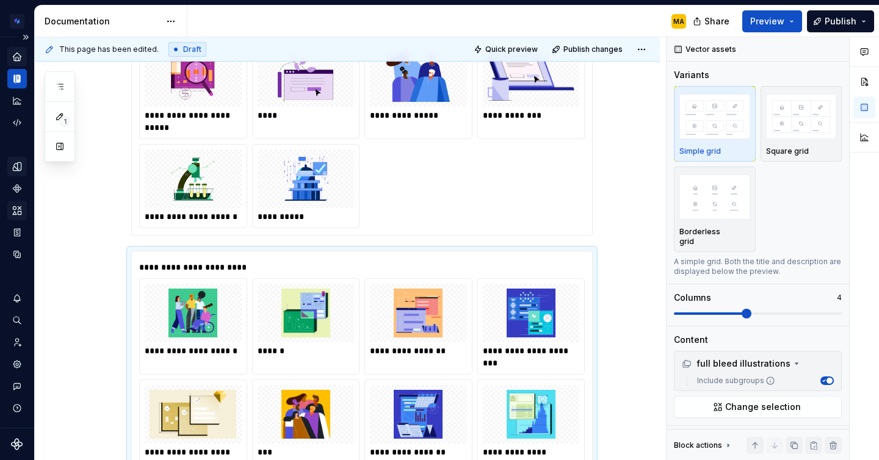
scroll to position [0, 0]
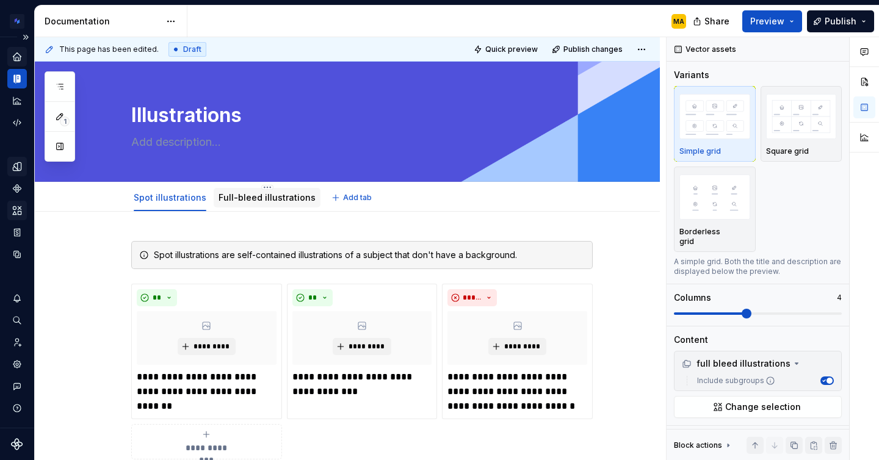
click at [253, 204] on div "Full-bleed illustrations" at bounding box center [266, 197] width 97 height 15
click at [246, 201] on link "Full-bleed illustrations" at bounding box center [266, 197] width 97 height 10
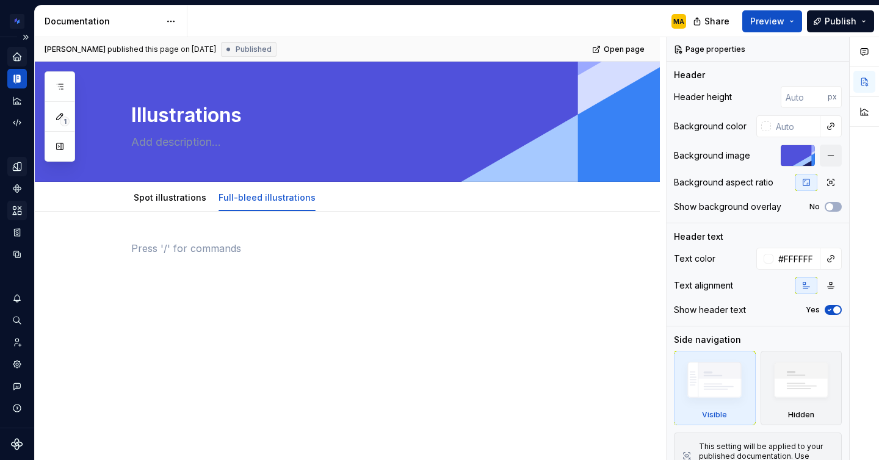
click at [176, 281] on div at bounding box center [361, 264] width 461 height 46
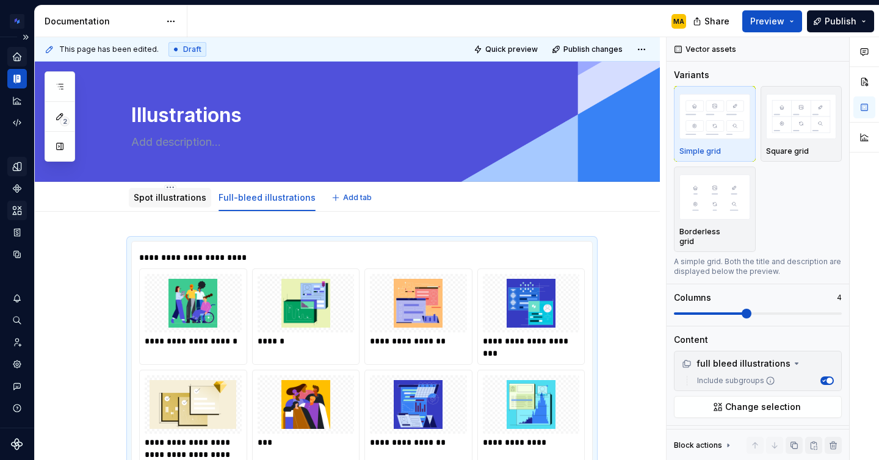
click at [168, 195] on link "Spot illustrations" at bounding box center [170, 197] width 73 height 10
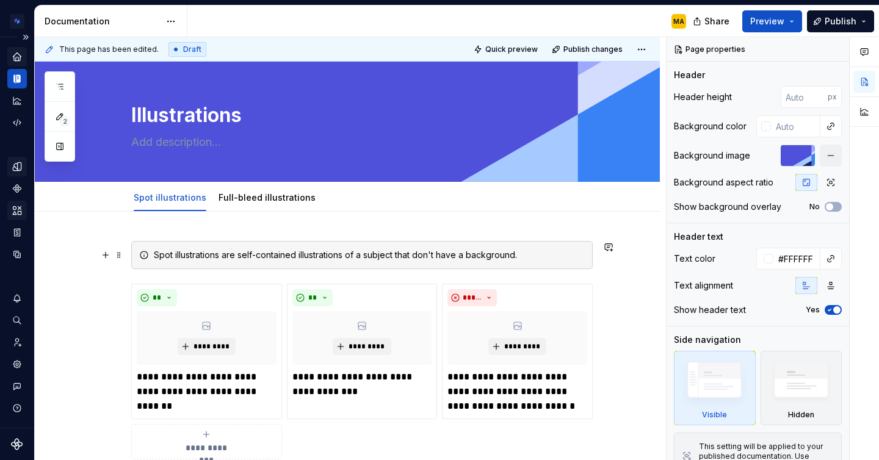
click at [180, 253] on div "Spot illustrations are self-contained illustrations of a subject that don't hav…" at bounding box center [369, 255] width 431 height 12
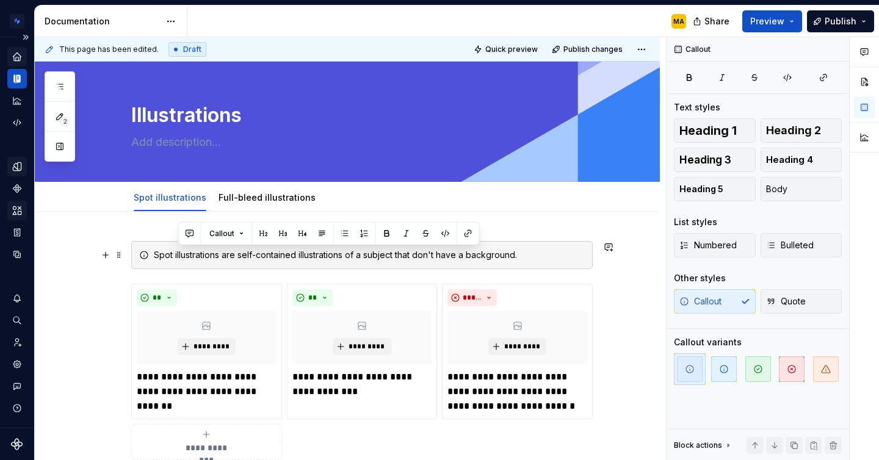
click at [180, 253] on div "Spot illustrations are self-contained illustrations of a subject that don't hav…" at bounding box center [369, 255] width 431 height 12
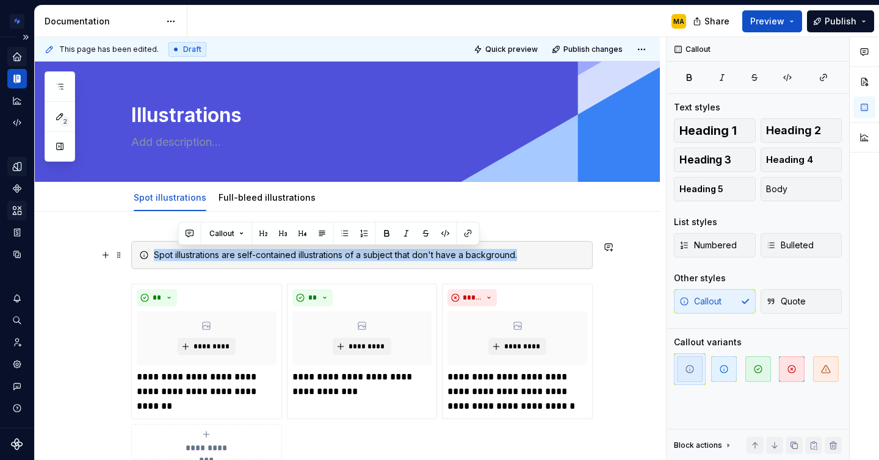
click at [180, 253] on div "Spot illustrations are self-contained illustrations of a subject that don't hav…" at bounding box center [369, 255] width 431 height 12
copy div "Spot illustrations are self-contained illustrations of a subject that don't hav…"
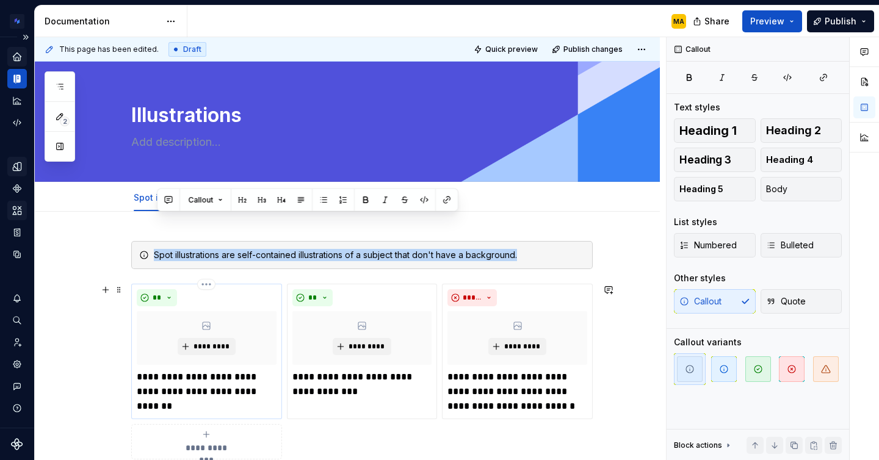
scroll to position [206, 0]
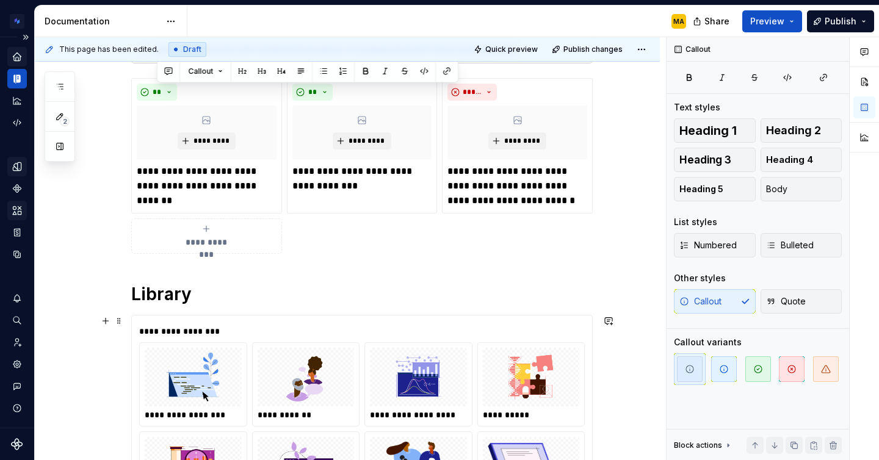
click at [203, 326] on div "**********" at bounding box center [361, 331] width 445 height 12
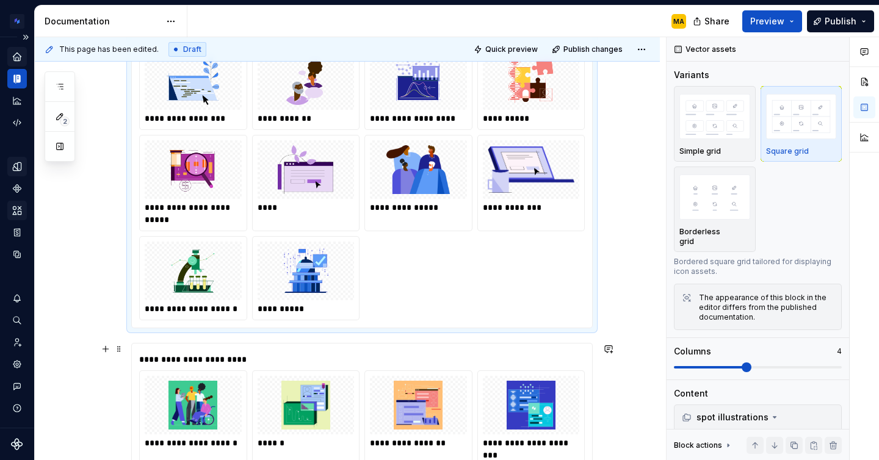
scroll to position [576, 0]
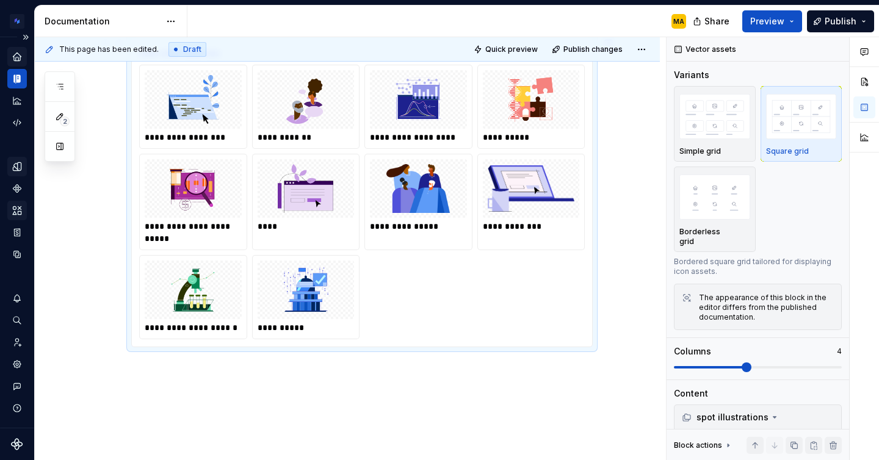
scroll to position [0, 0]
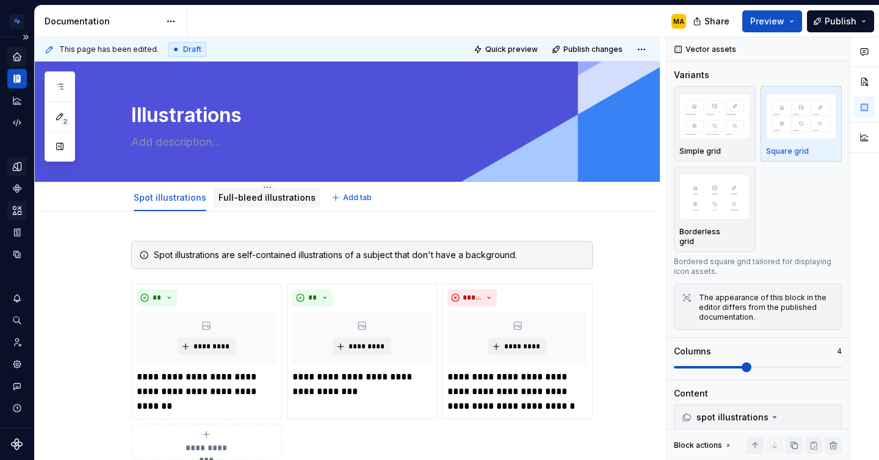
click at [256, 195] on link "Full-bleed illustrations" at bounding box center [266, 197] width 97 height 10
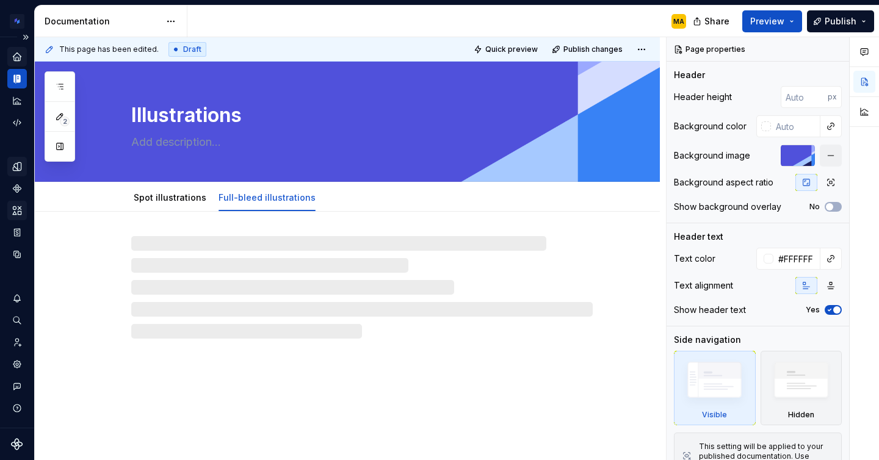
type textarea "*"
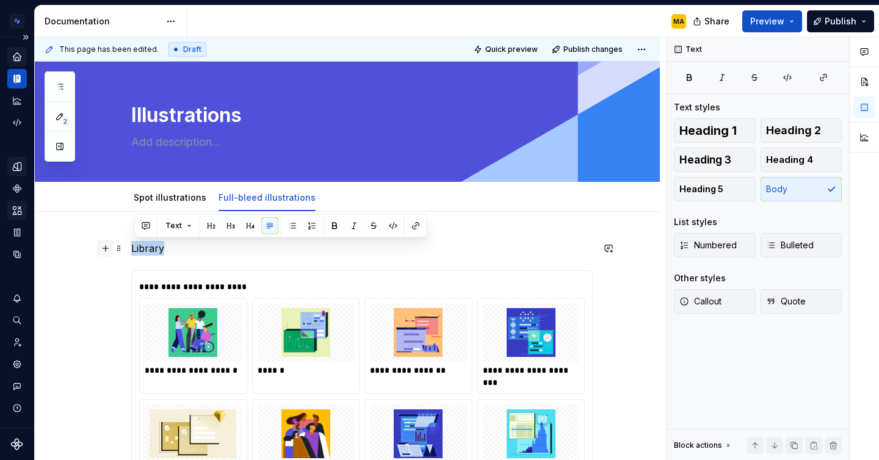
drag, startPoint x: 171, startPoint y: 246, endPoint x: 110, endPoint y: 246, distance: 61.6
click at [700, 184] on span "Heading 5" at bounding box center [701, 189] width 44 height 12
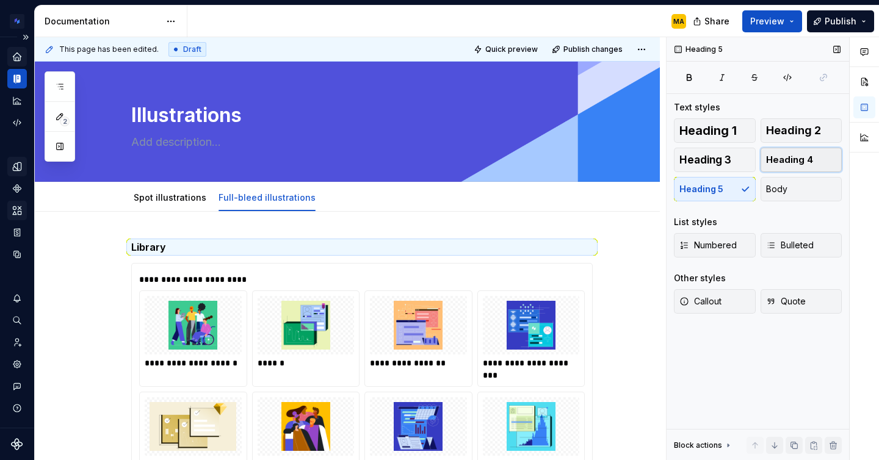
click at [791, 153] on button "Heading 4" at bounding box center [801, 160] width 82 height 24
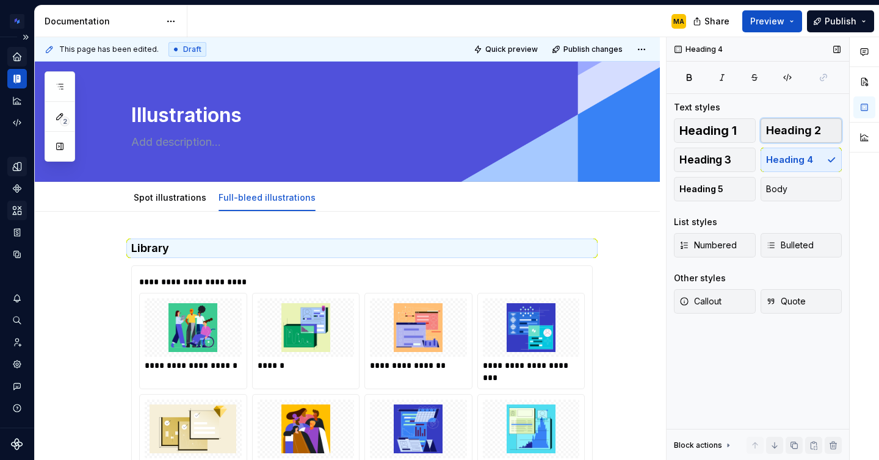
click at [788, 134] on span "Heading 2" at bounding box center [793, 130] width 55 height 12
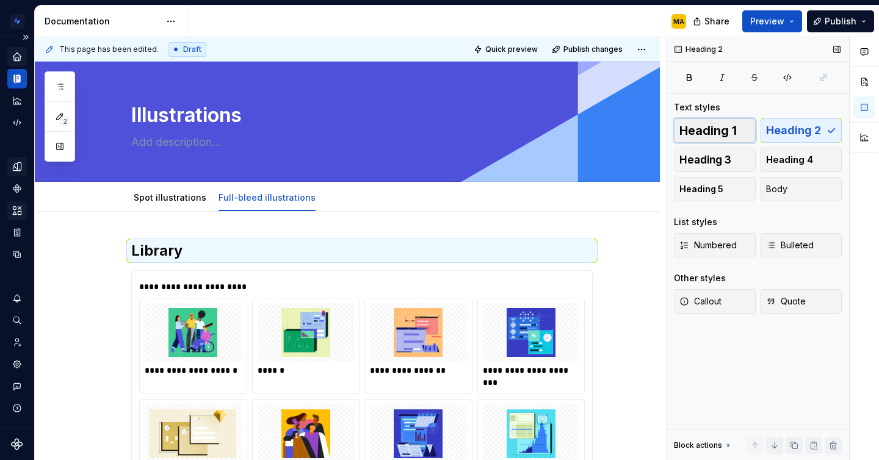
click at [728, 127] on span "Heading 1" at bounding box center [707, 130] width 57 height 12
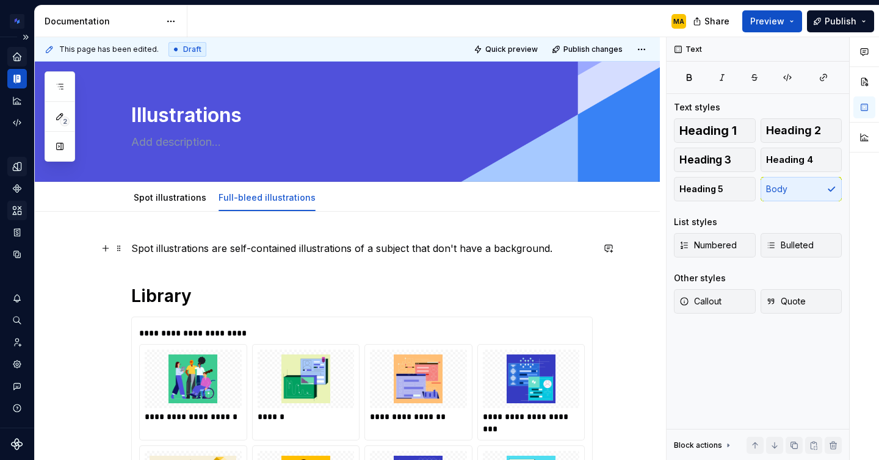
click at [157, 246] on p "Spot illustrations are self-contained illustrations of a subject that don't hav…" at bounding box center [361, 248] width 461 height 15
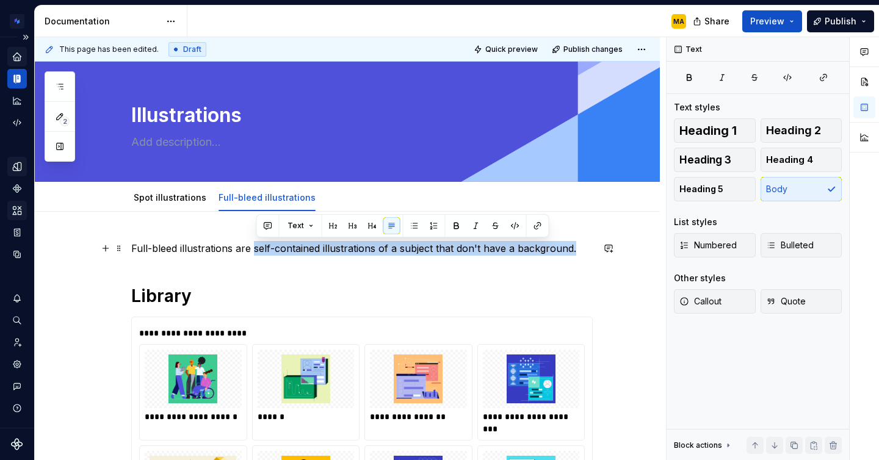
drag, startPoint x: 255, startPoint y: 251, endPoint x: 586, endPoint y: 251, distance: 330.7
click at [586, 251] on p "Full-bleed illustrations are self-contained illustrations of a subject that don…" at bounding box center [361, 248] width 461 height 15
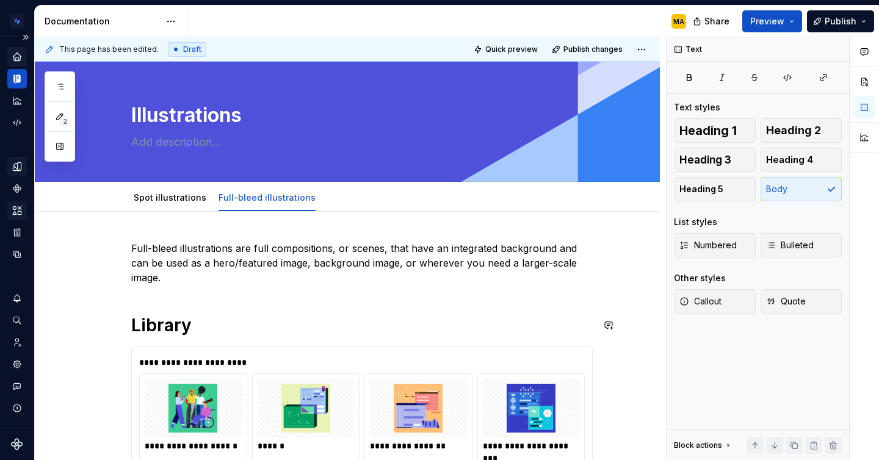
click at [174, 206] on div "Spot illustrations" at bounding box center [170, 198] width 82 height 20
click at [162, 202] on link "Spot illustrations" at bounding box center [170, 197] width 73 height 10
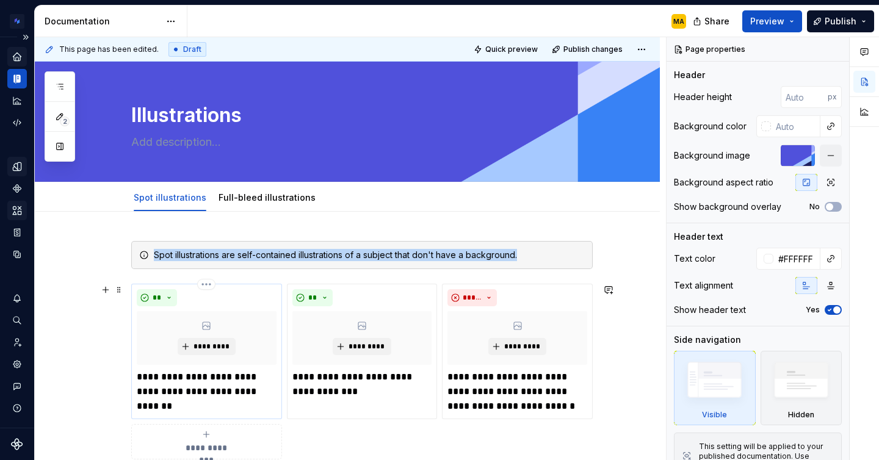
click at [134, 314] on div "**********" at bounding box center [206, 351] width 151 height 135
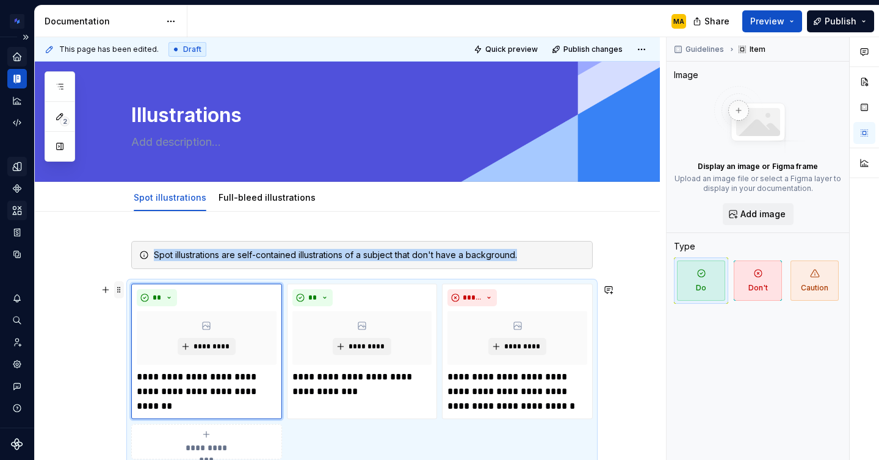
click at [121, 288] on span at bounding box center [119, 289] width 10 height 17
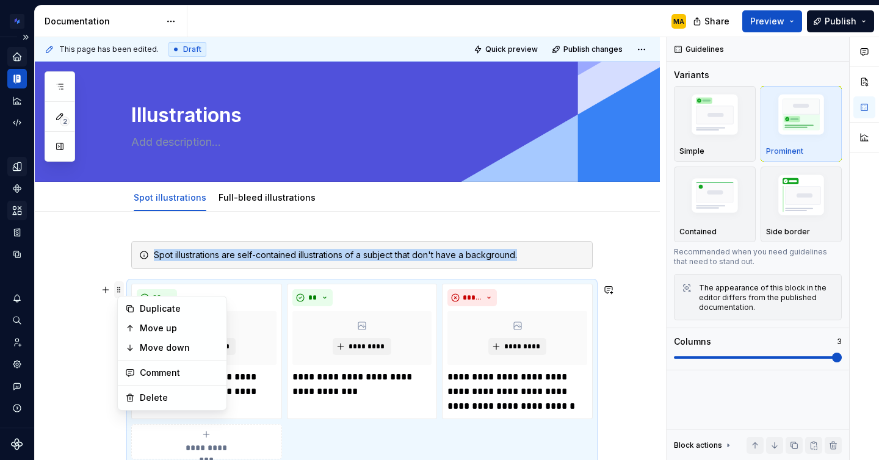
click at [121, 288] on span at bounding box center [119, 289] width 10 height 17
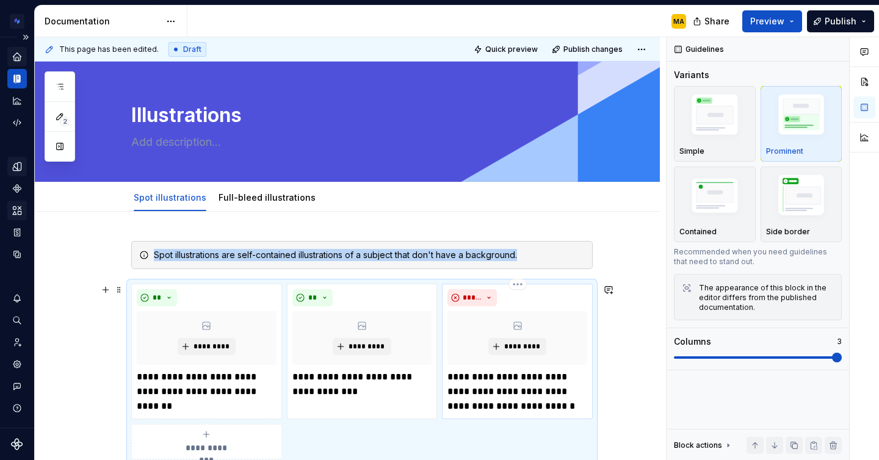
click at [552, 295] on div "*****" at bounding box center [517, 297] width 140 height 17
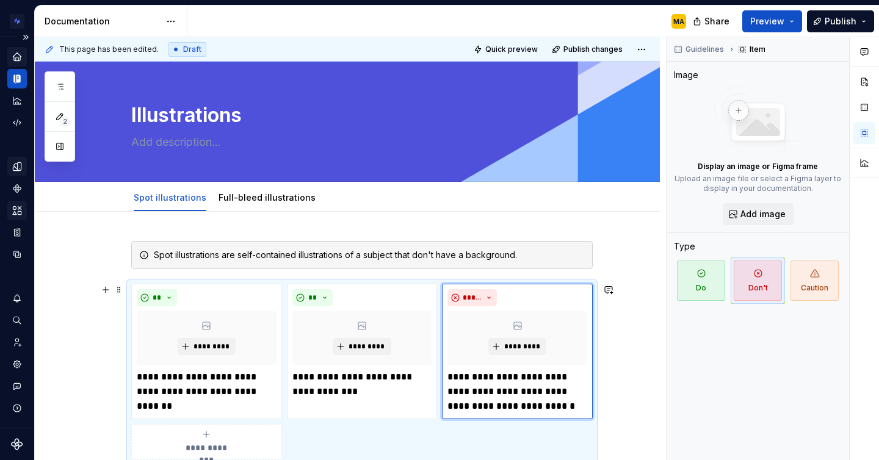
click at [383, 440] on div "**********" at bounding box center [361, 372] width 461 height 176
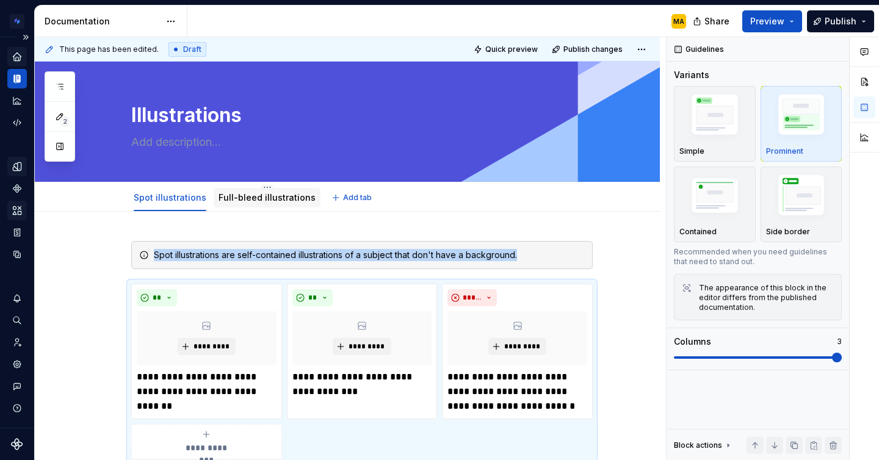
click at [234, 196] on link "Full-bleed illustrations" at bounding box center [266, 197] width 97 height 10
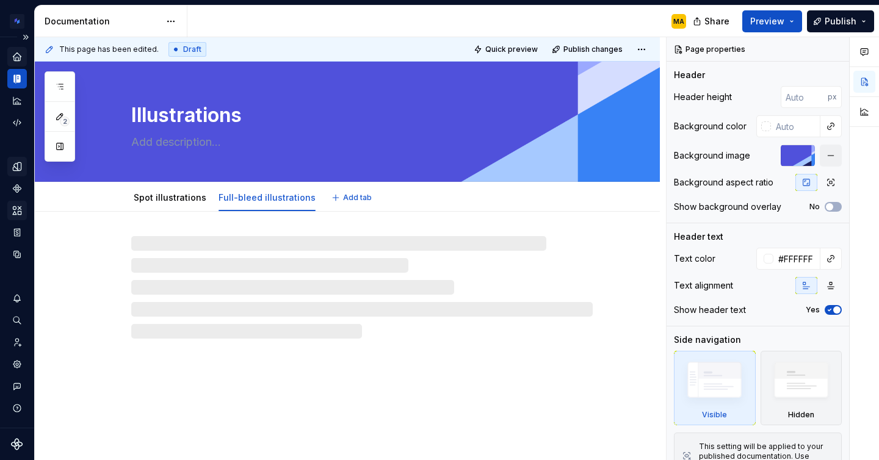
type textarea "*"
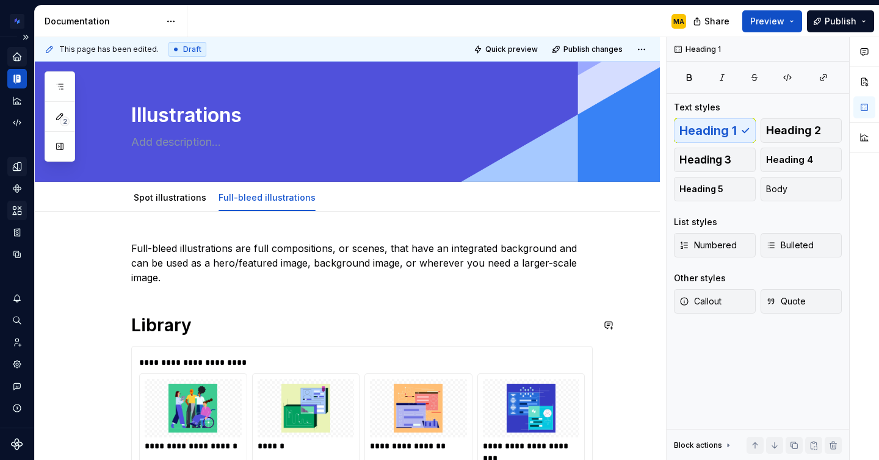
click at [179, 275] on p "Full-bleed illustrations are full compositions, or scenes, that have an integra…" at bounding box center [361, 263] width 461 height 44
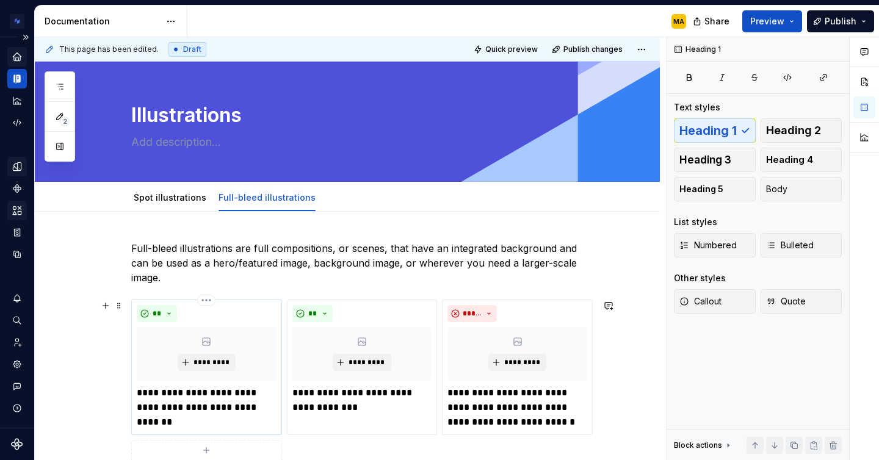
click at [192, 409] on p "**********" at bounding box center [207, 408] width 140 height 44
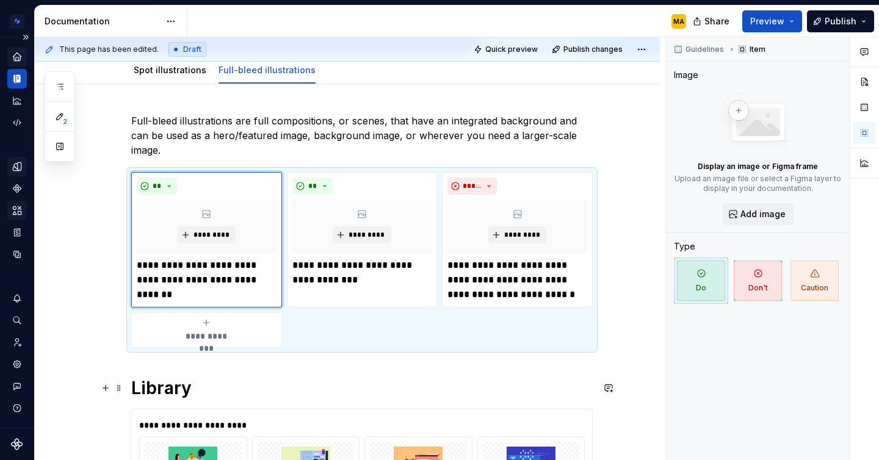
scroll to position [128, 0]
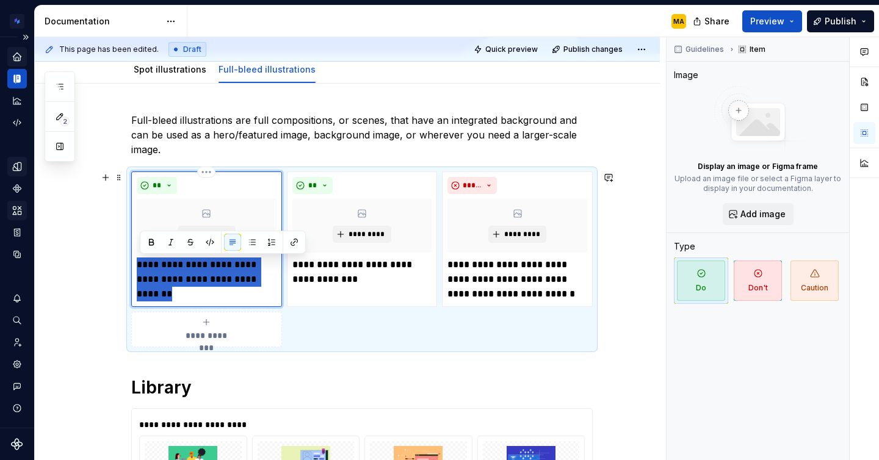
drag, startPoint x: 193, startPoint y: 419, endPoint x: 140, endPoint y: 267, distance: 160.3
click at [140, 267] on p "**********" at bounding box center [207, 279] width 140 height 44
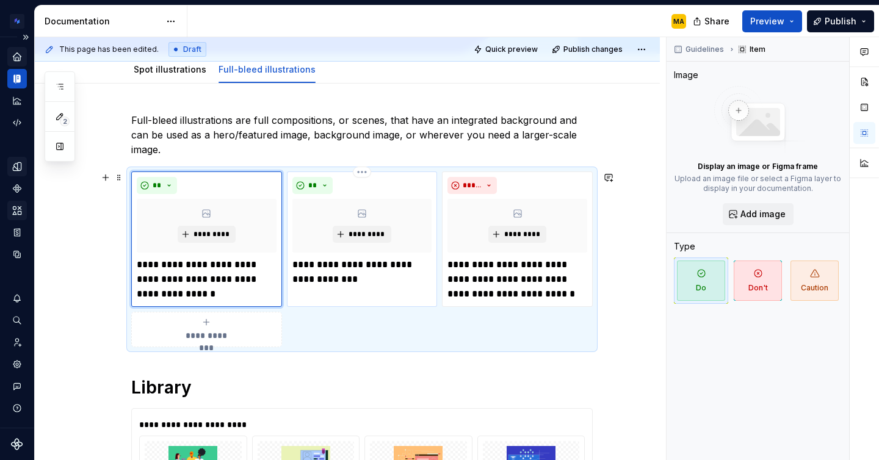
click at [318, 278] on p "**********" at bounding box center [362, 271] width 140 height 29
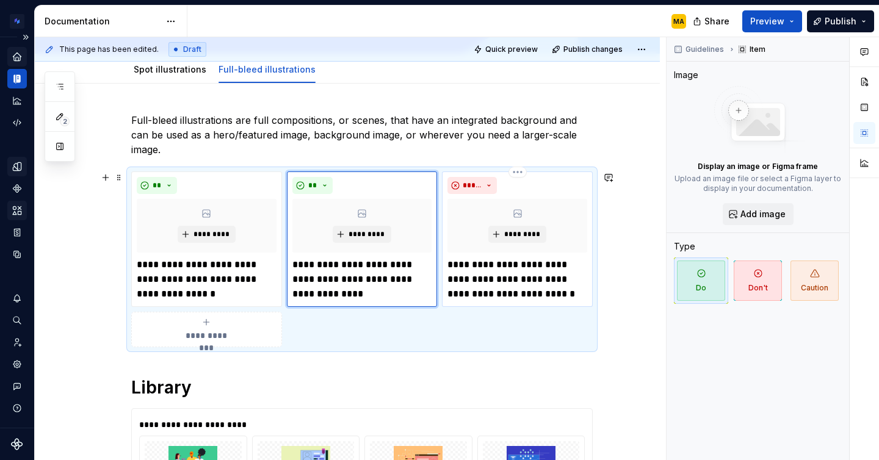
click at [512, 274] on p "**********" at bounding box center [517, 279] width 140 height 44
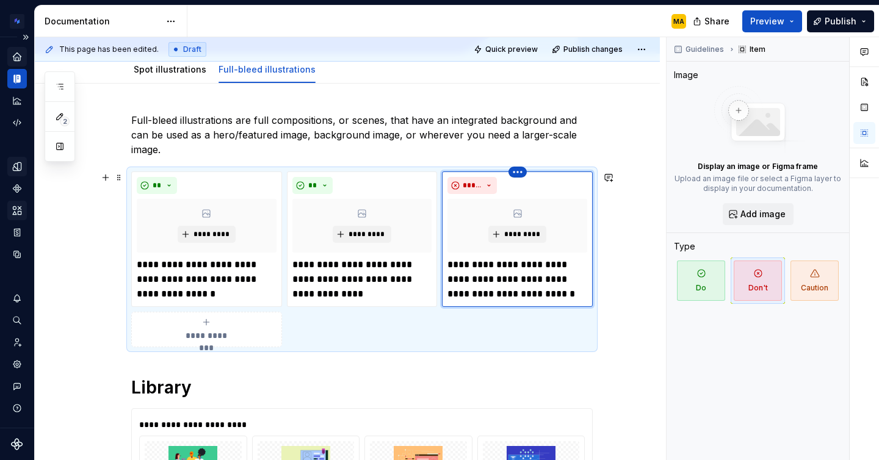
click at [522, 168] on html "Brand Design System MA Design system data Documentation MA Share Preview Publis…" at bounding box center [439, 230] width 879 height 460
click at [536, 189] on div "Delete item" at bounding box center [573, 193] width 79 height 12
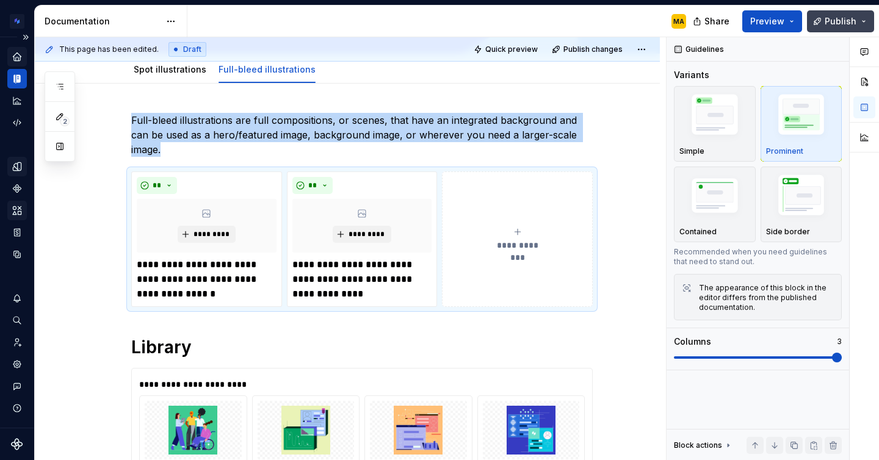
click at [825, 26] on button "Publish" at bounding box center [840, 21] width 67 height 22
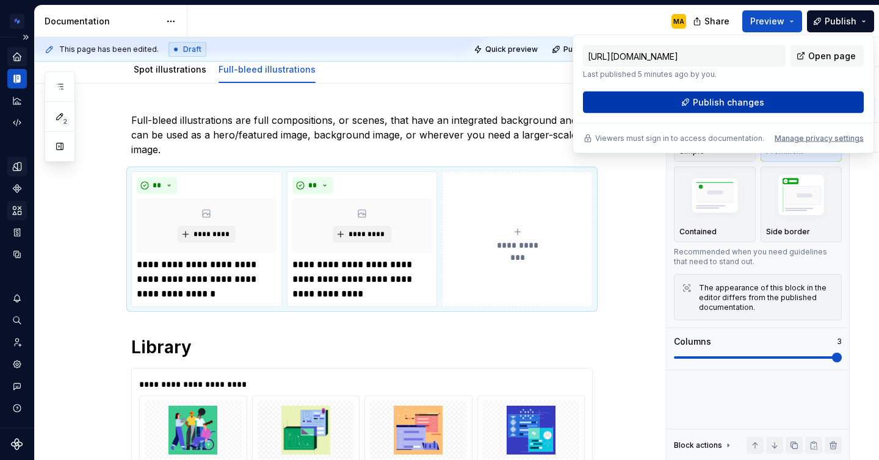
click at [711, 106] on span "Publish changes" at bounding box center [727, 102] width 71 height 12
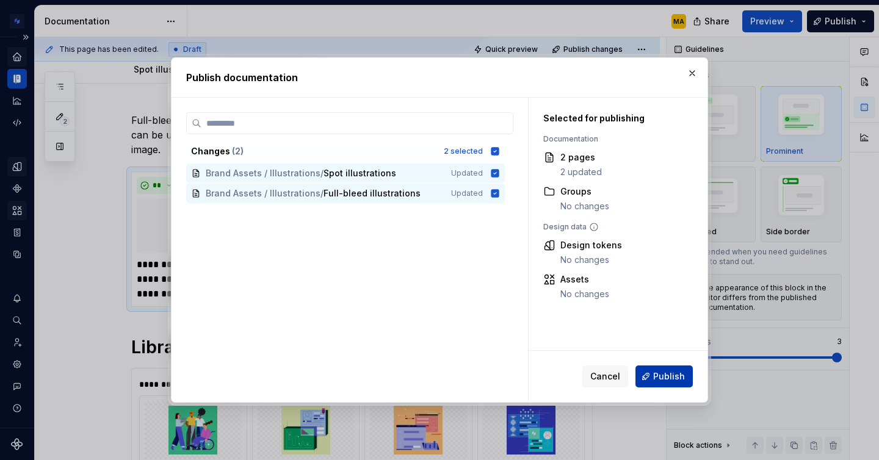
click at [653, 379] on button "Publish" at bounding box center [663, 376] width 57 height 22
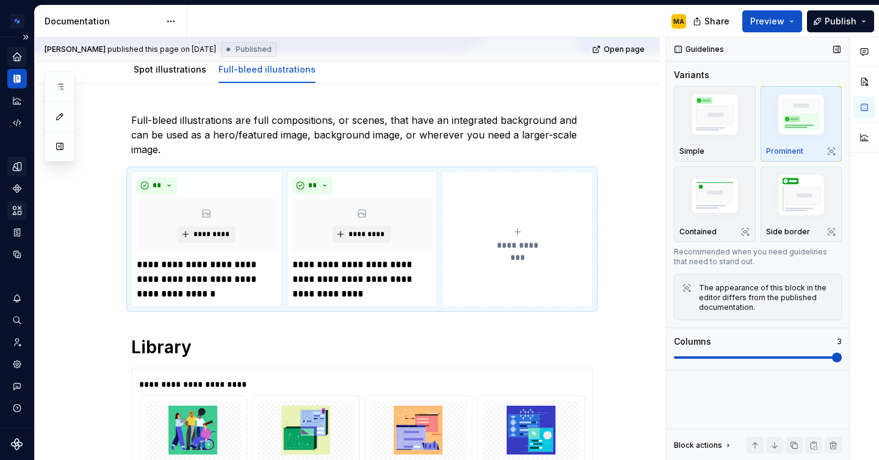
type textarea "*"
